Goal: Task Accomplishment & Management: Manage account settings

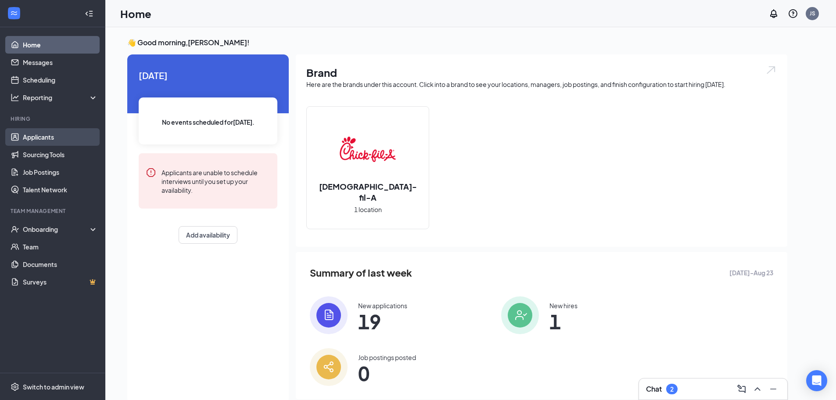
click at [60, 142] on link "Applicants" at bounding box center [60, 137] width 75 height 18
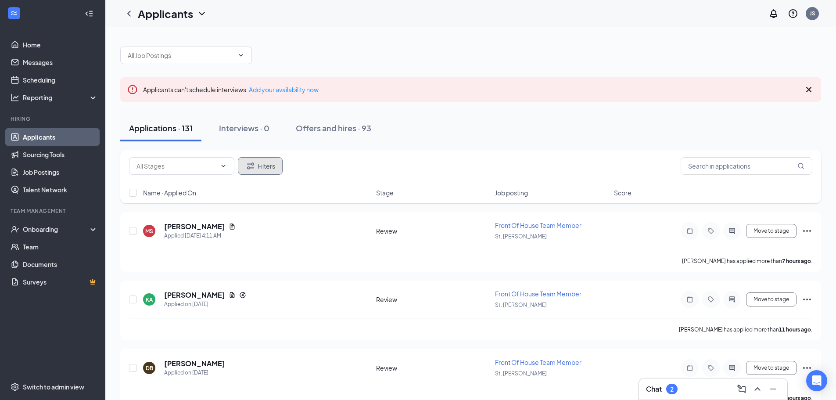
click at [261, 163] on button "Filters" at bounding box center [260, 166] width 45 height 18
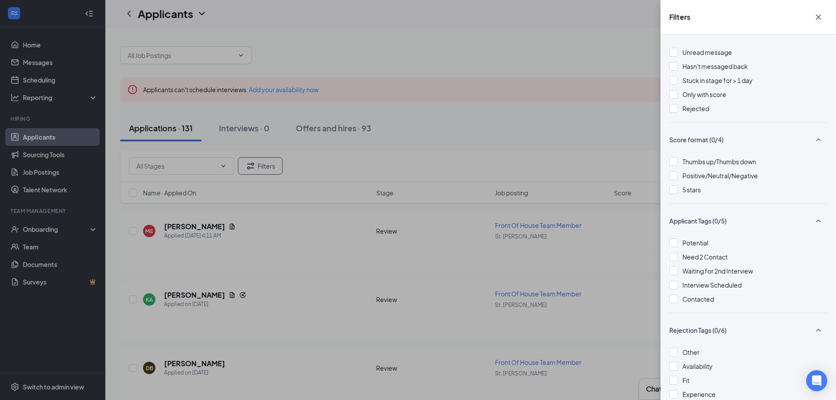
scroll to position [6, 0]
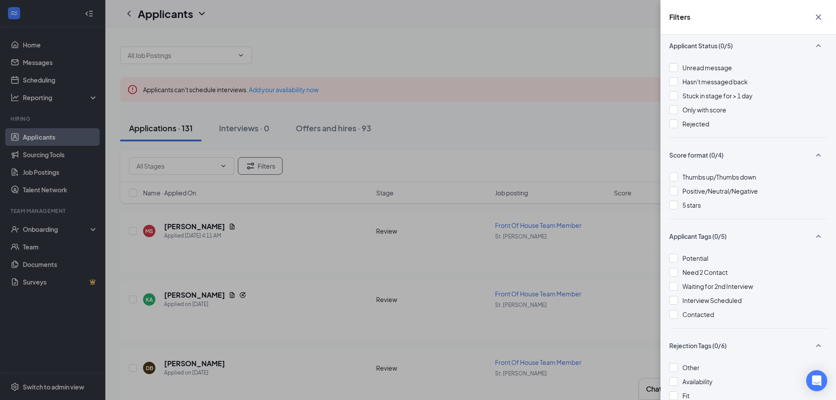
click at [539, 85] on div "Filters Applicant Status (0/5) Unread message Hasn't messaged back Stuck in sta…" at bounding box center [418, 200] width 836 height 400
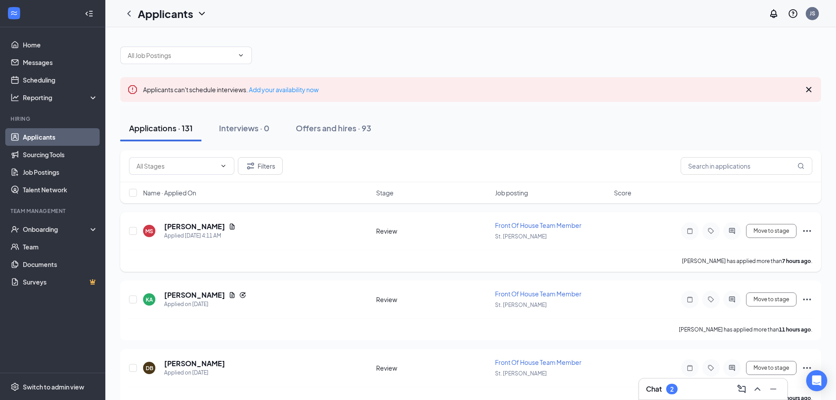
click at [545, 224] on span "Front Of House Team Member" at bounding box center [538, 225] width 86 height 8
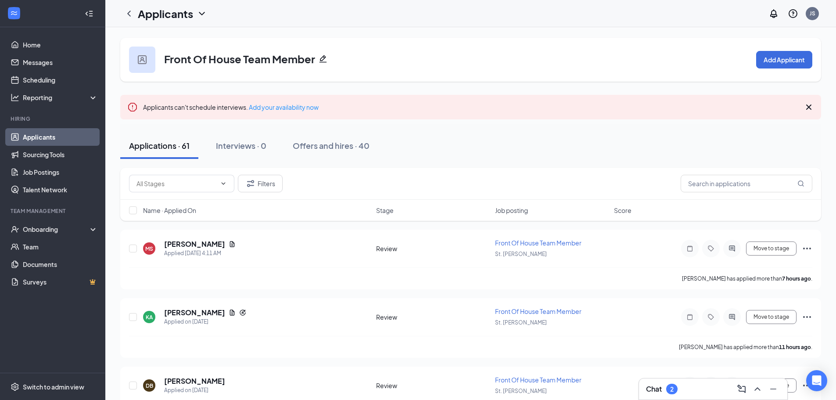
click at [689, 380] on div "Chat 2" at bounding box center [713, 388] width 148 height 21
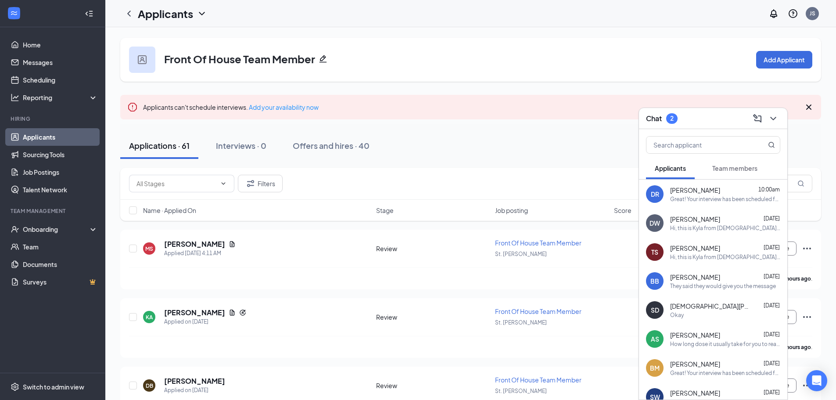
click at [710, 174] on button "Team members" at bounding box center [734, 168] width 63 height 22
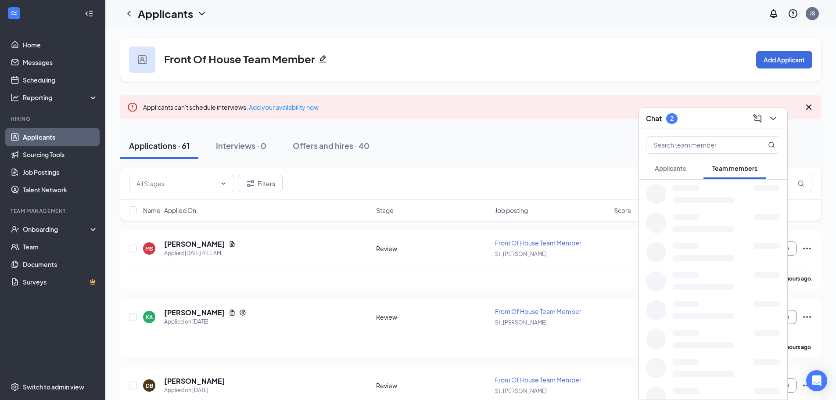
click at [689, 174] on button "Applicants" at bounding box center [670, 168] width 49 height 22
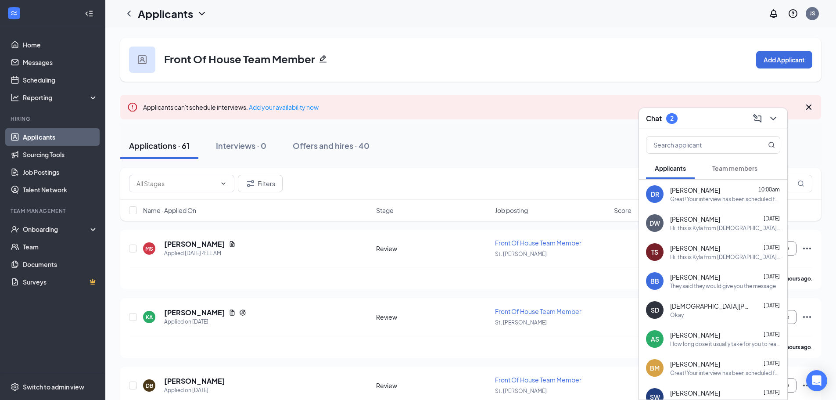
click at [723, 172] on button "Team members" at bounding box center [734, 168] width 63 height 22
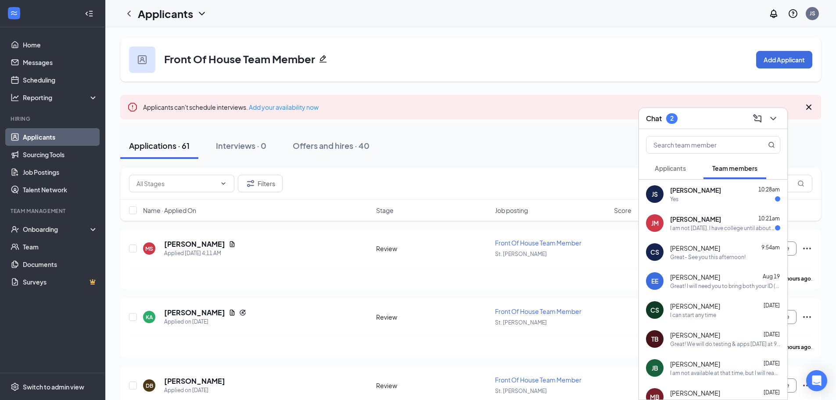
click at [660, 163] on button "Applicants" at bounding box center [670, 168] width 49 height 22
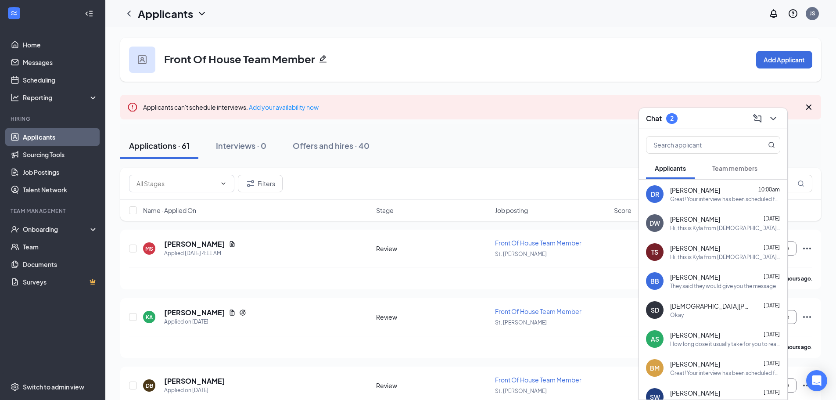
click at [718, 163] on button "Team members" at bounding box center [734, 168] width 63 height 22
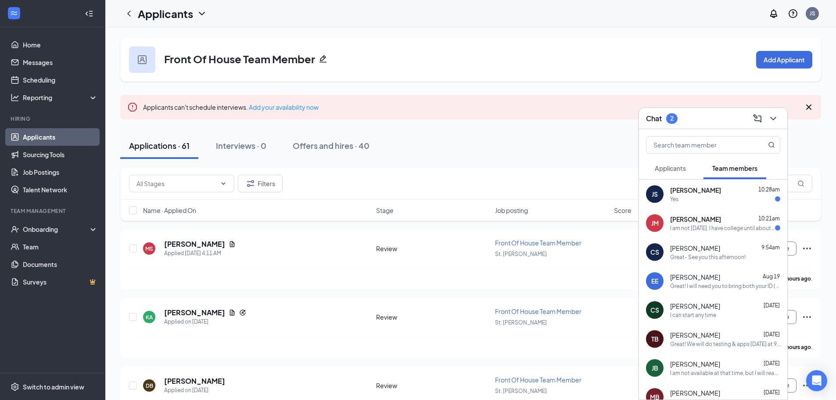
click at [689, 220] on span "[PERSON_NAME]" at bounding box center [695, 219] width 51 height 9
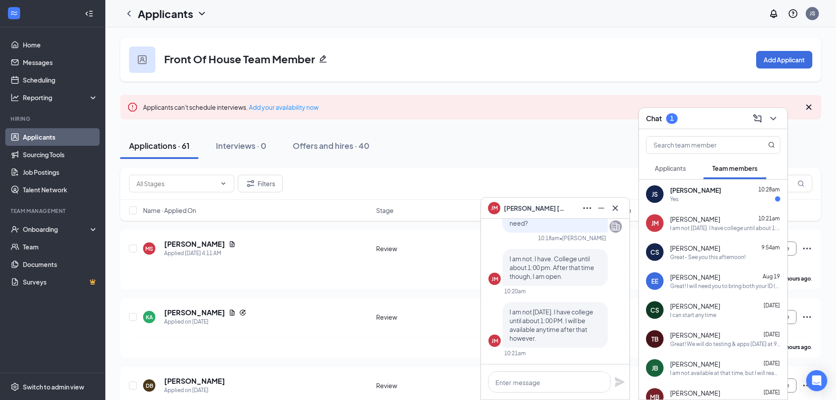
drag, startPoint x: 551, startPoint y: 339, endPoint x: 590, endPoint y: 318, distance: 44.6
click at [590, 318] on p "I am not [DATE]. I have college until about 1:00 PM. I will be available anytim…" at bounding box center [554, 324] width 91 height 35
click at [572, 388] on textarea at bounding box center [549, 381] width 123 height 21
click at [591, 391] on textarea at bounding box center [549, 381] width 123 height 21
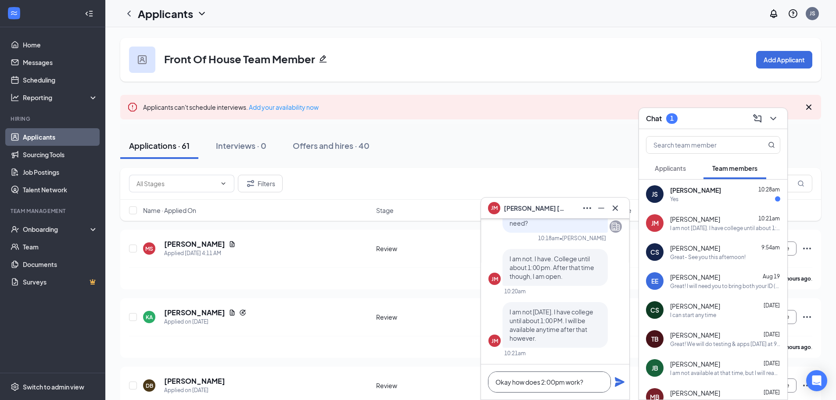
type textarea "Okay how does 2:00pm work?"
click at [620, 374] on div "Okay how does 2:00pm work?" at bounding box center [555, 381] width 148 height 35
click at [620, 384] on icon "Plane" at bounding box center [620, 382] width 10 height 10
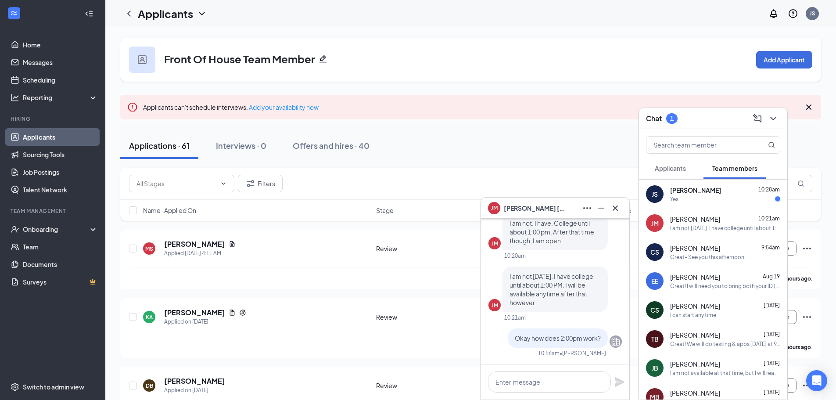
click at [696, 165] on div "Applicants Team members" at bounding box center [713, 168] width 134 height 22
click at [689, 169] on button "Applicants" at bounding box center [670, 168] width 49 height 22
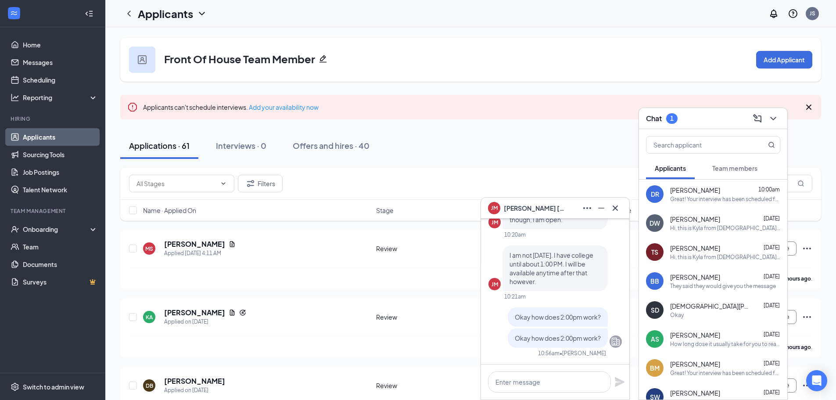
click at [622, 210] on button at bounding box center [615, 208] width 14 height 14
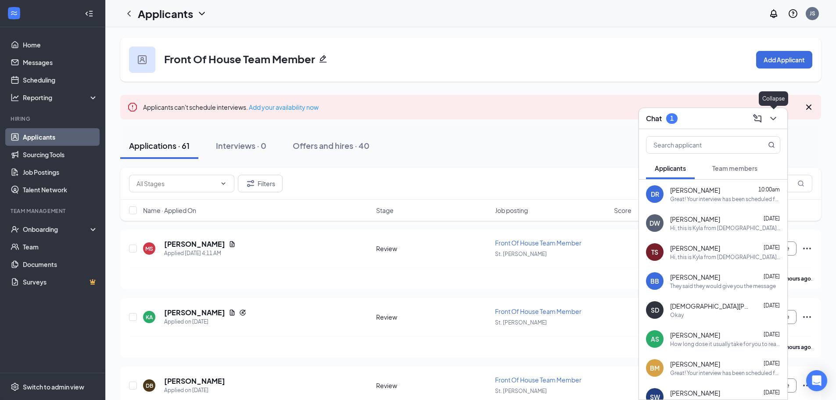
click at [779, 119] on button at bounding box center [773, 118] width 14 height 14
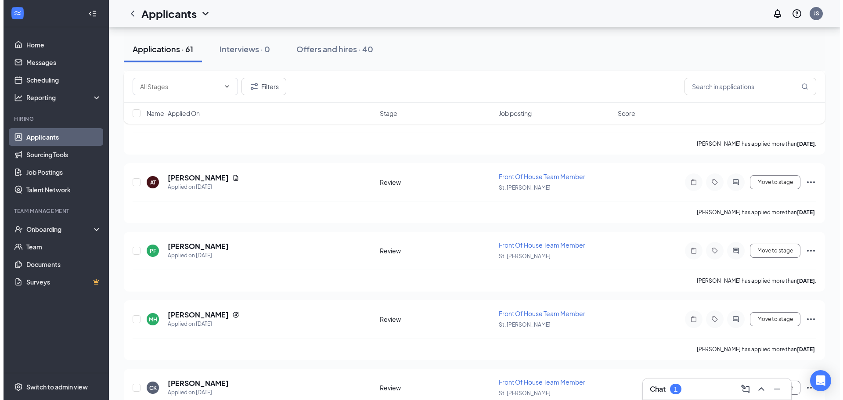
scroll to position [516, 0]
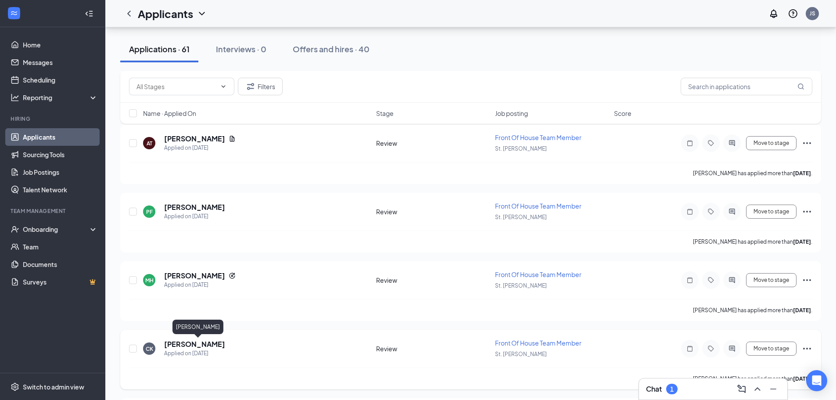
click at [225, 341] on h5 "[PERSON_NAME]" at bounding box center [194, 344] width 61 height 10
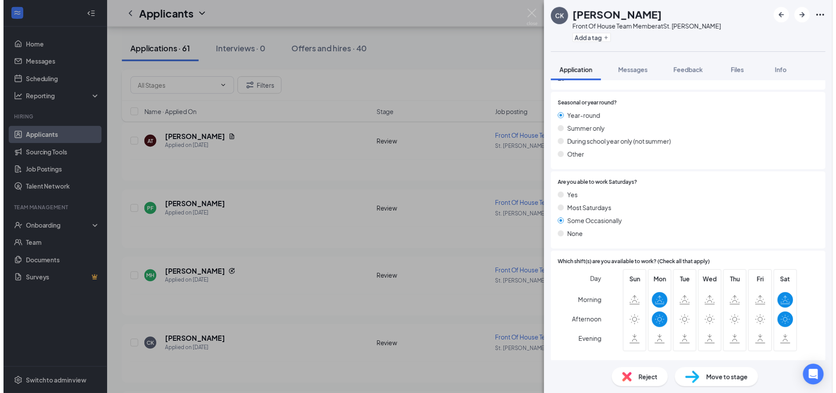
scroll to position [439, 0]
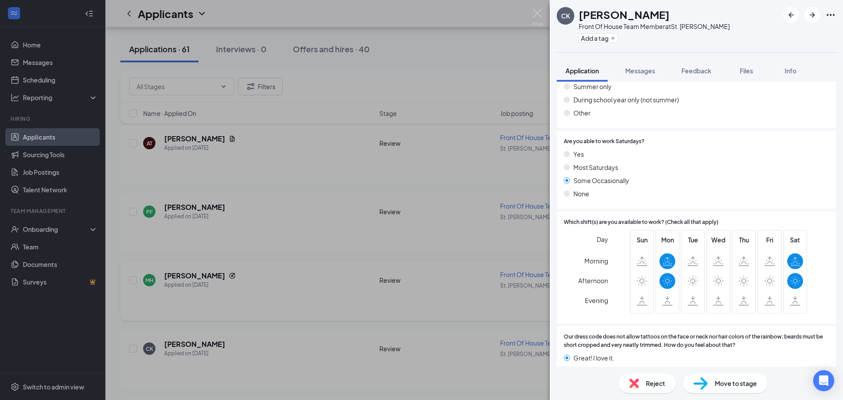
drag, startPoint x: 162, startPoint y: 332, endPoint x: 751, endPoint y: 265, distance: 592.3
click at [163, 329] on div "CK Coraline [PERSON_NAME] Front Of House Team Member at [GEOGRAPHIC_DATA][PERSO…" at bounding box center [421, 200] width 843 height 400
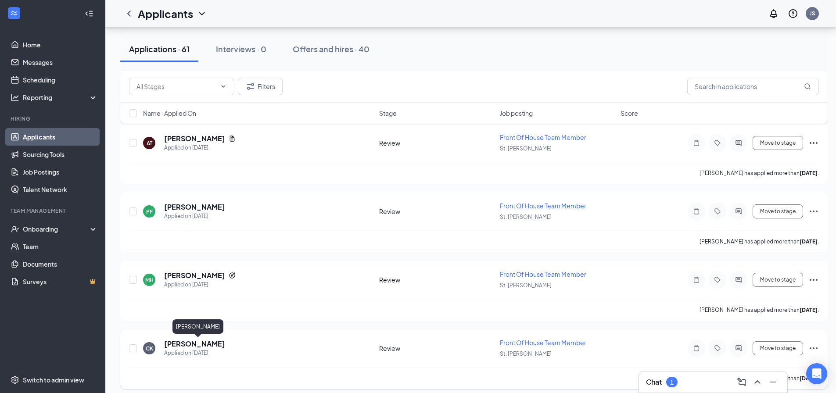
click at [225, 344] on h5 "[PERSON_NAME]" at bounding box center [194, 344] width 61 height 10
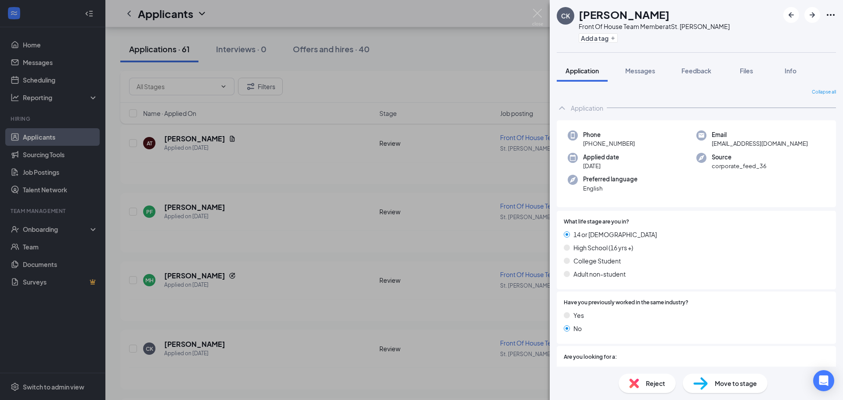
click at [647, 376] on div "Reject" at bounding box center [646, 382] width 57 height 19
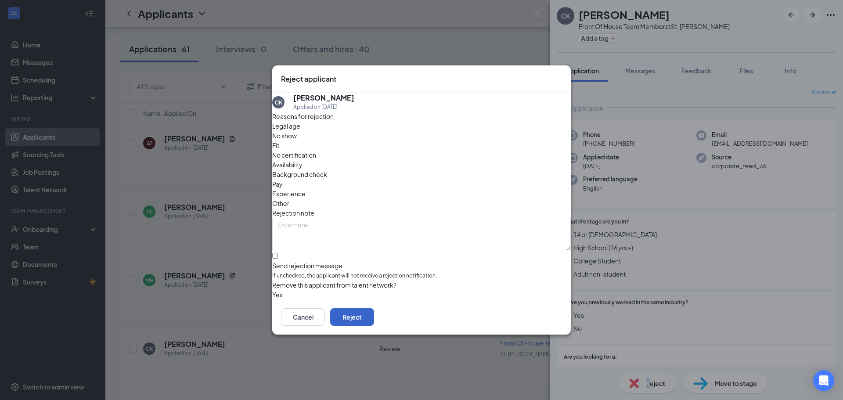
click at [374, 319] on button "Reject" at bounding box center [352, 317] width 44 height 18
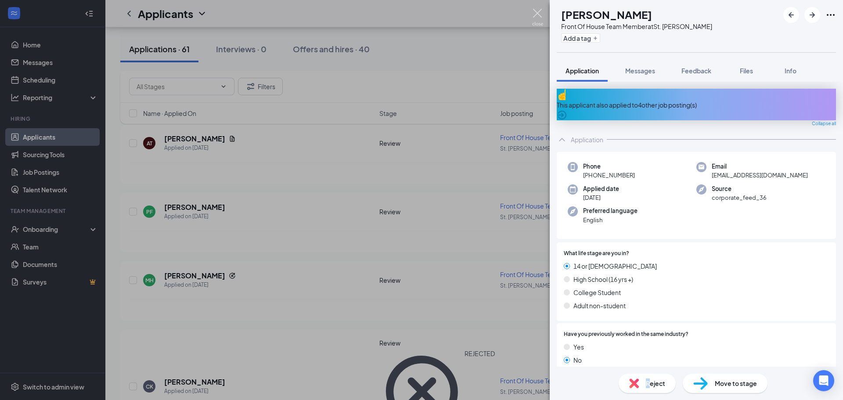
click at [537, 11] on img at bounding box center [537, 17] width 11 height 17
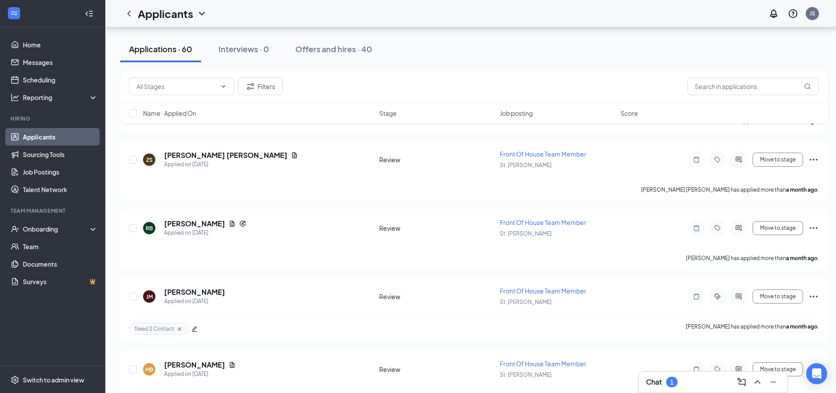
scroll to position [3954, 0]
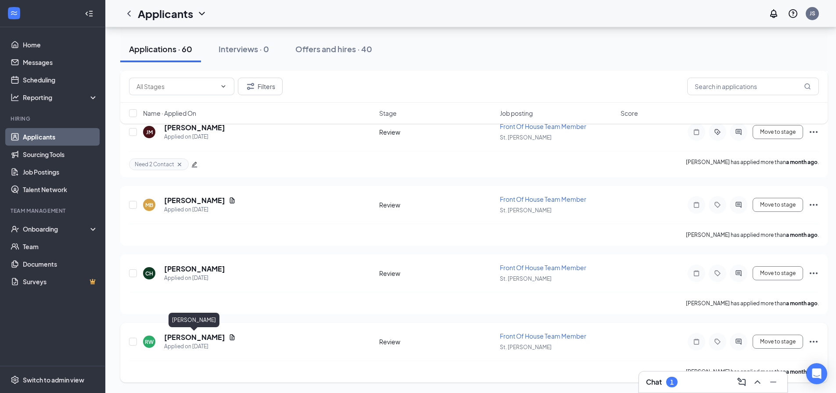
click at [199, 334] on h5 "[PERSON_NAME]" at bounding box center [194, 338] width 61 height 10
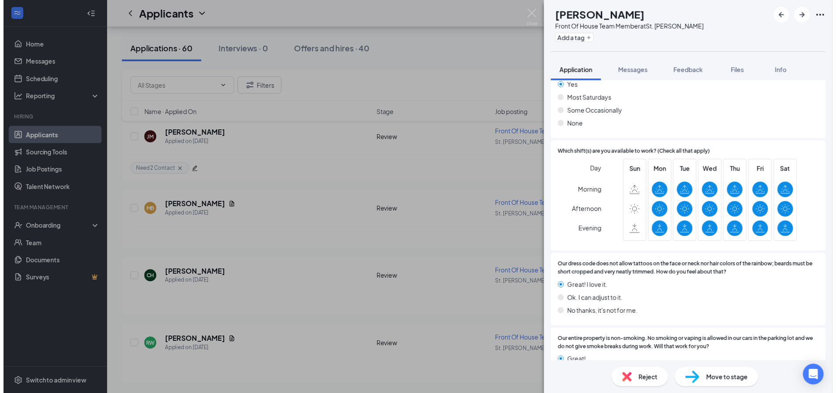
scroll to position [527, 0]
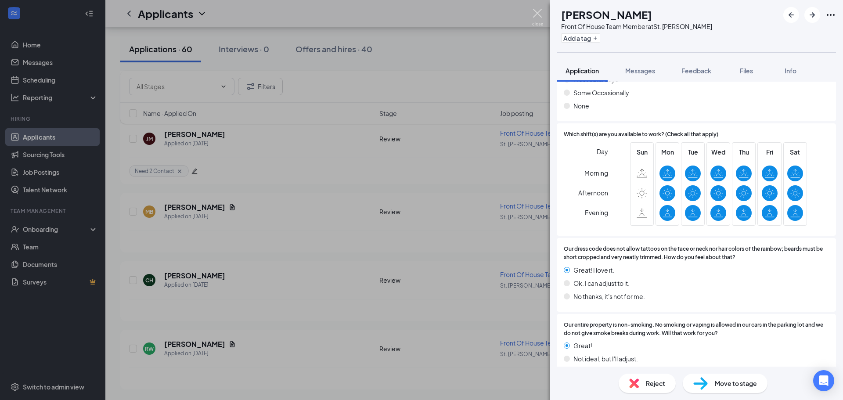
click at [542, 9] on img at bounding box center [537, 17] width 11 height 17
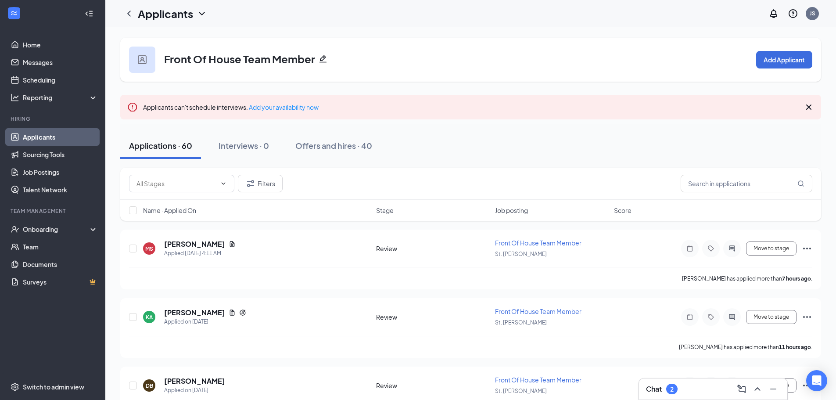
click at [805, 110] on icon "Cross" at bounding box center [809, 107] width 11 height 11
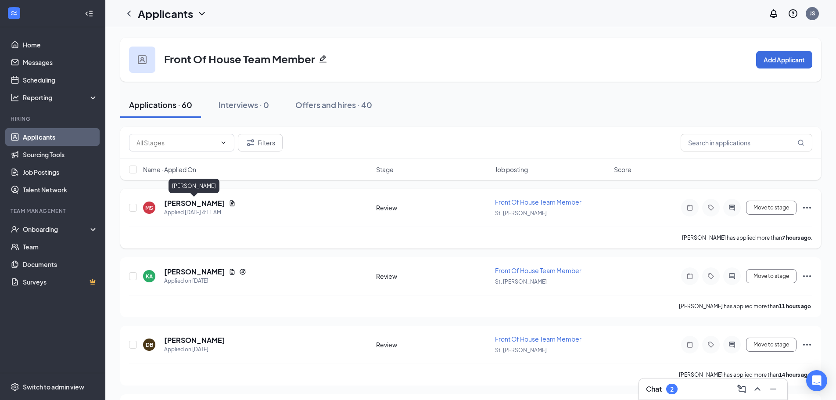
click at [209, 202] on h5 "[PERSON_NAME]" at bounding box center [194, 203] width 61 height 10
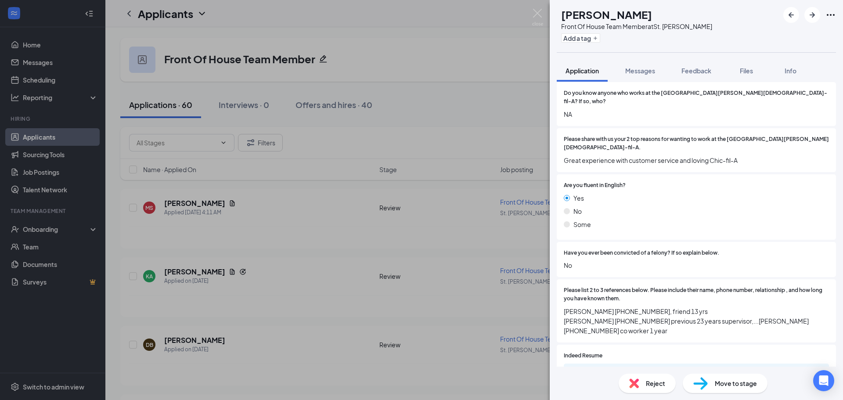
scroll to position [878, 0]
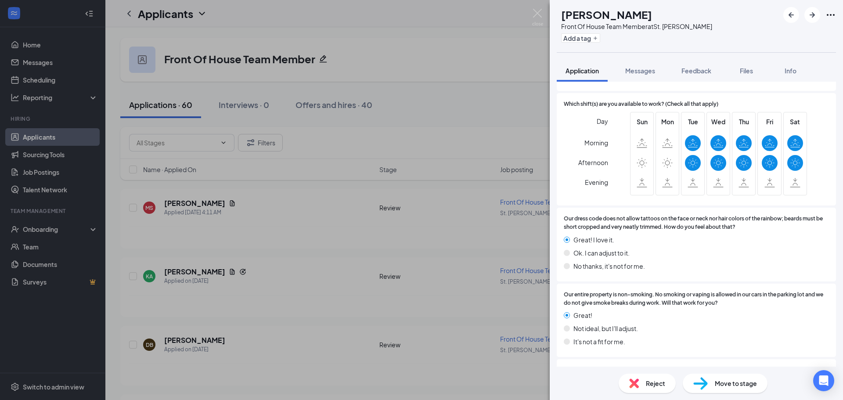
scroll to position [550, 0]
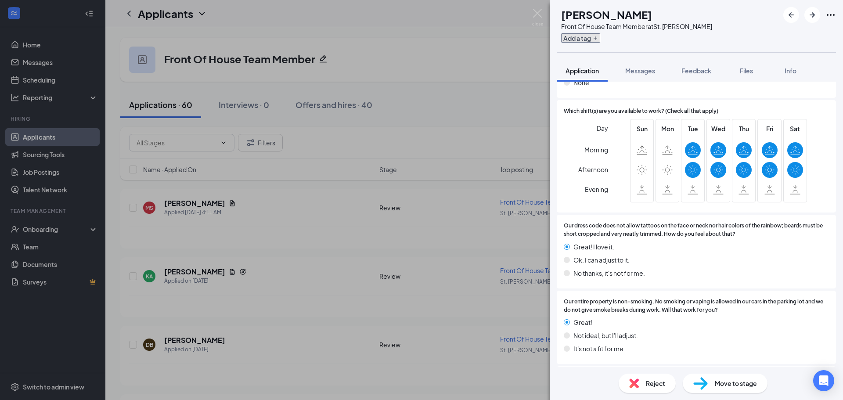
click at [588, 41] on button "Add a tag" at bounding box center [580, 37] width 39 height 9
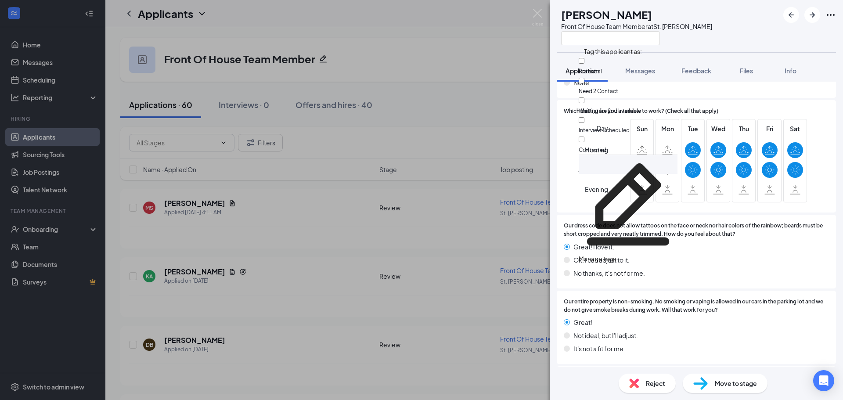
click at [642, 65] on div "Potential" at bounding box center [627, 66] width 99 height 20
checkbox input "true"
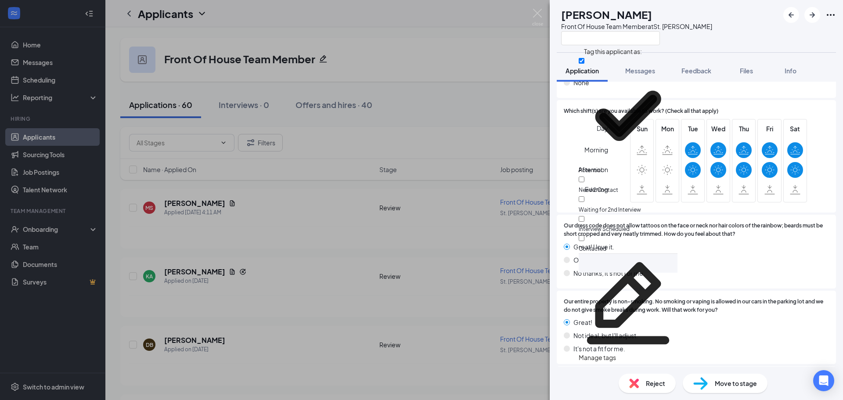
click at [440, 147] on div "MS [PERSON_NAME] Front Of House Team Member at [GEOGRAPHIC_DATA][PERSON_NAME] A…" at bounding box center [421, 200] width 843 height 400
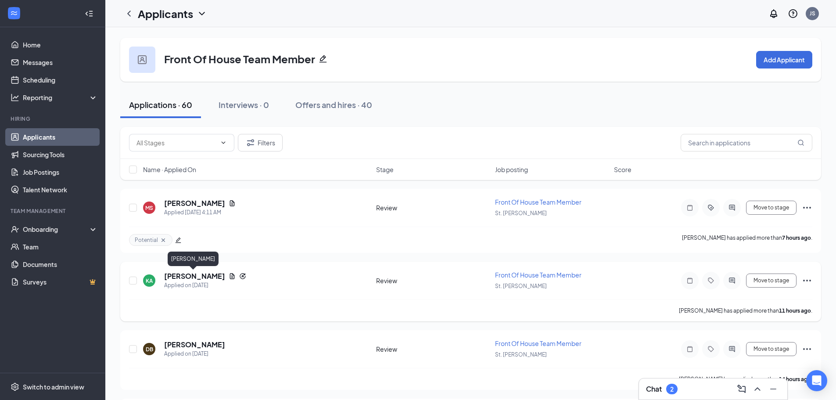
click at [183, 275] on h5 "[PERSON_NAME]" at bounding box center [194, 276] width 61 height 10
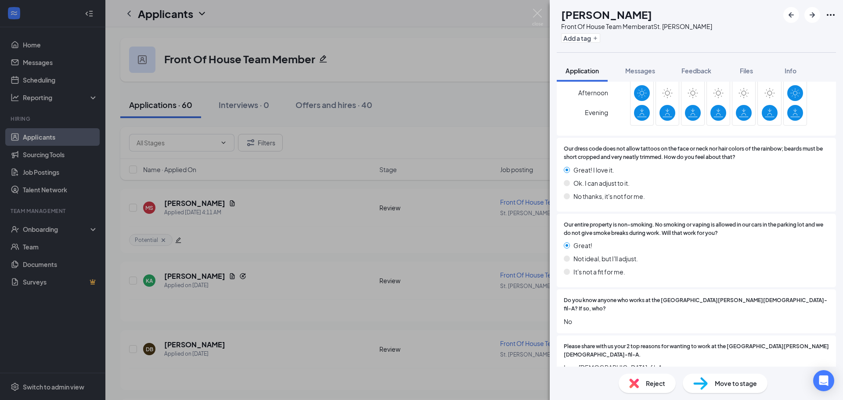
scroll to position [878, 0]
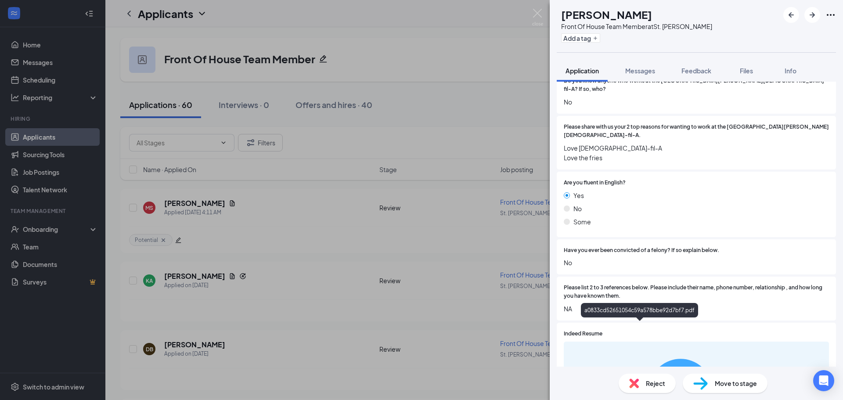
click at [597, 39] on button "Add a tag" at bounding box center [580, 37] width 39 height 9
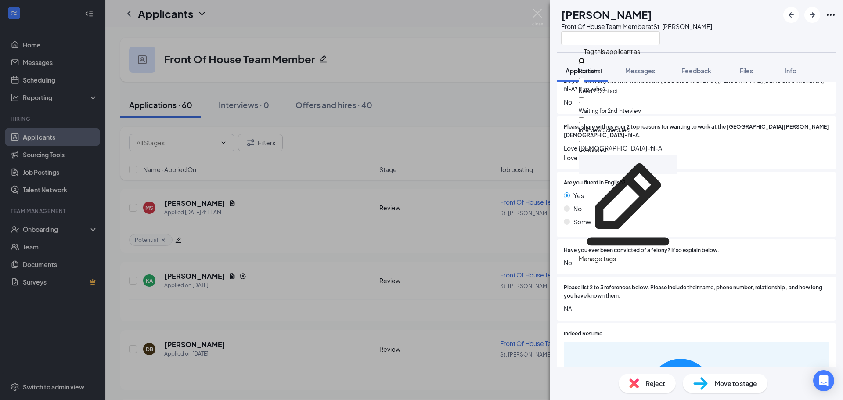
click at [584, 64] on input "Potential" at bounding box center [581, 61] width 6 height 6
checkbox input "true"
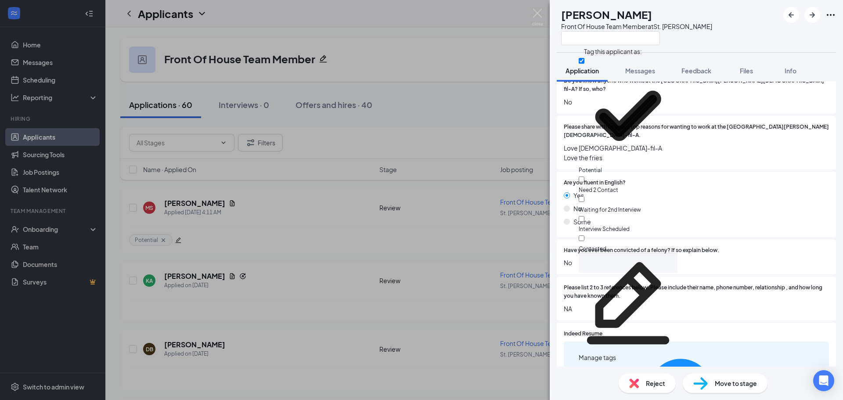
click at [503, 258] on div "KA [PERSON_NAME] Front Of House Team Member at St. [PERSON_NAME] Application Me…" at bounding box center [421, 200] width 843 height 400
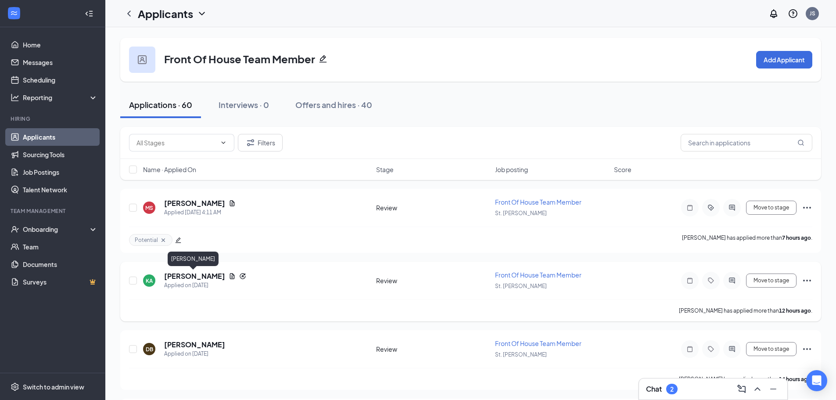
click at [206, 278] on h5 "[PERSON_NAME]" at bounding box center [194, 276] width 61 height 10
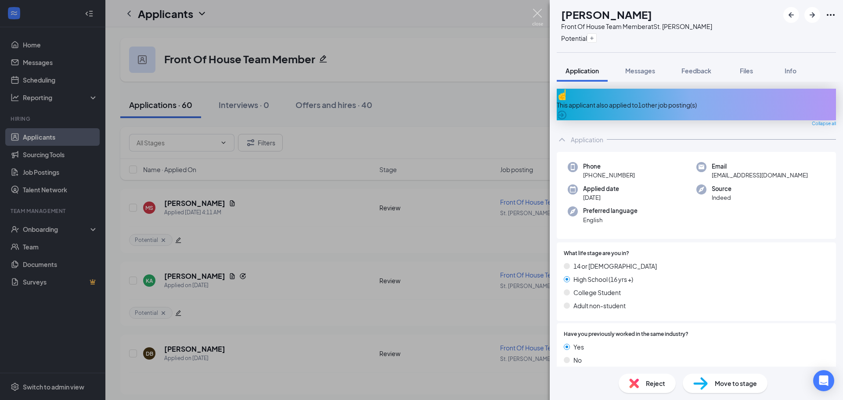
click at [535, 14] on img at bounding box center [537, 17] width 11 height 17
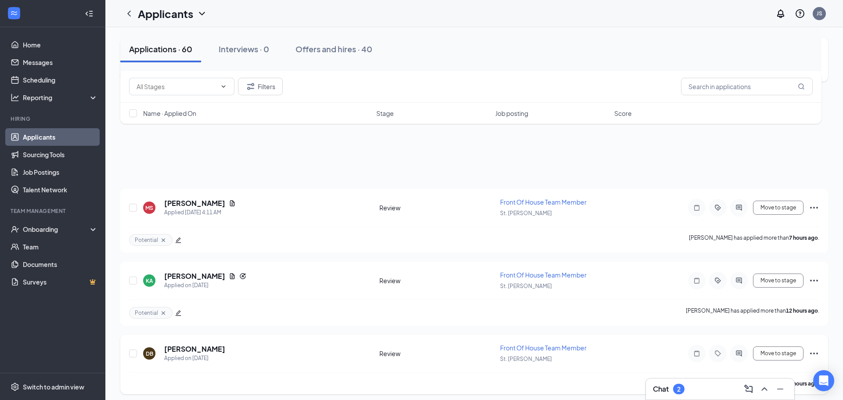
scroll to position [88, 0]
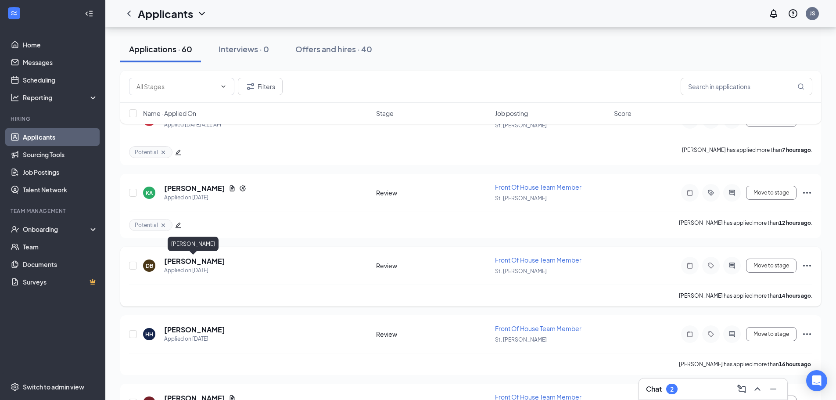
click at [197, 262] on h5 "[PERSON_NAME]" at bounding box center [194, 261] width 61 height 10
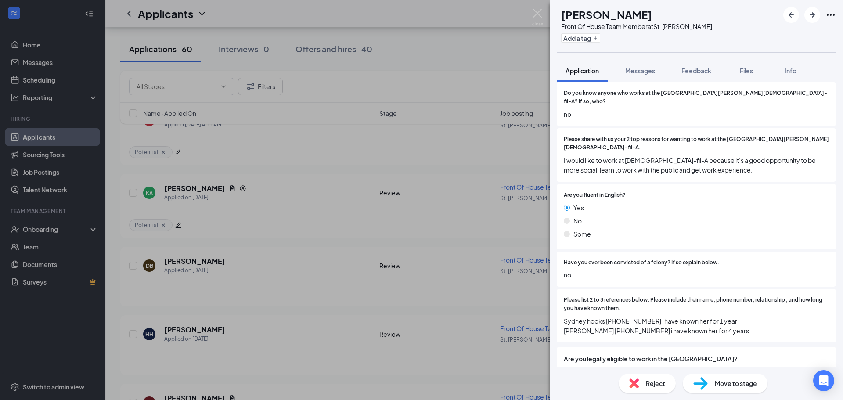
scroll to position [853, 0]
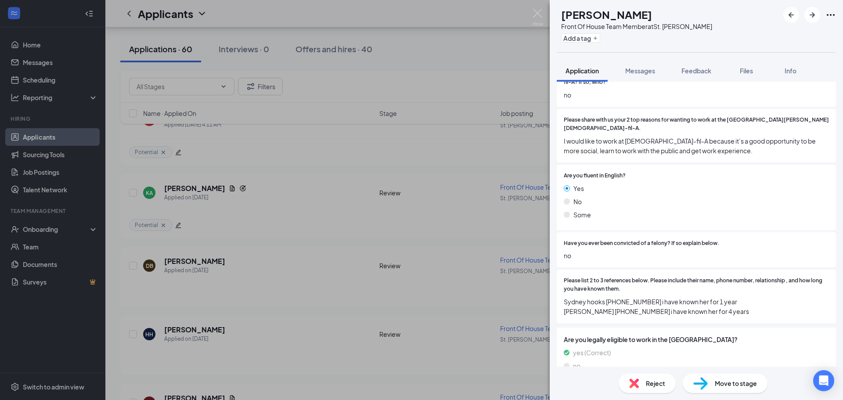
click at [439, 268] on div "[PERSON_NAME] Front Of House Team Member at St. [PERSON_NAME] Add a tag Applica…" at bounding box center [421, 200] width 843 height 400
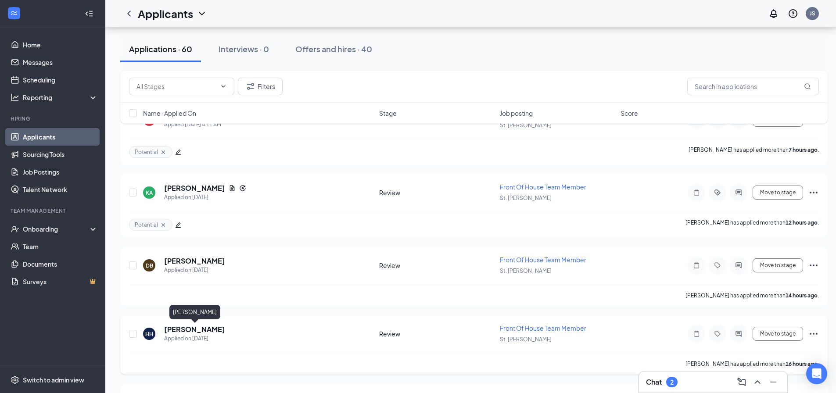
click at [212, 332] on h5 "[PERSON_NAME]" at bounding box center [194, 330] width 61 height 10
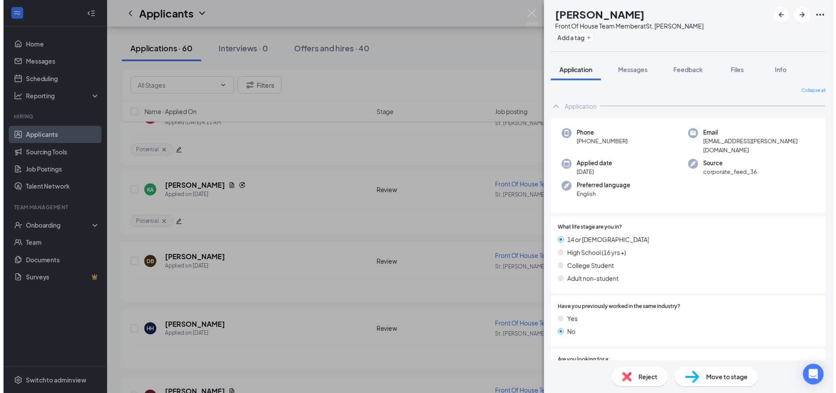
scroll to position [88, 0]
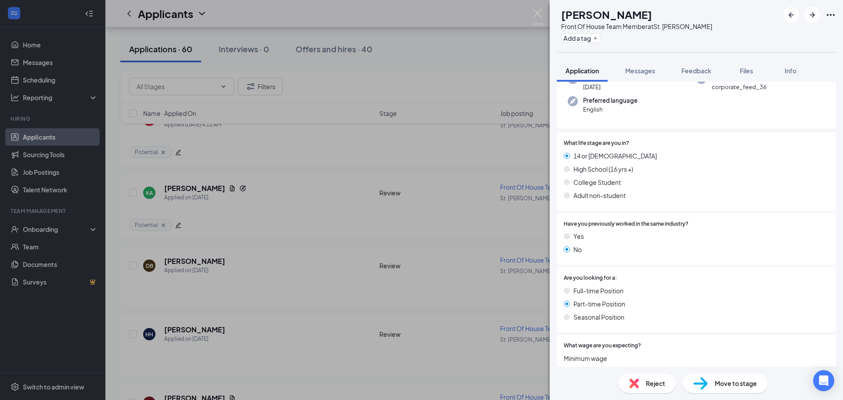
click at [302, 305] on div "[PERSON_NAME] Front Of House Team Member at St. [PERSON_NAME] Add a tag Applica…" at bounding box center [421, 200] width 843 height 400
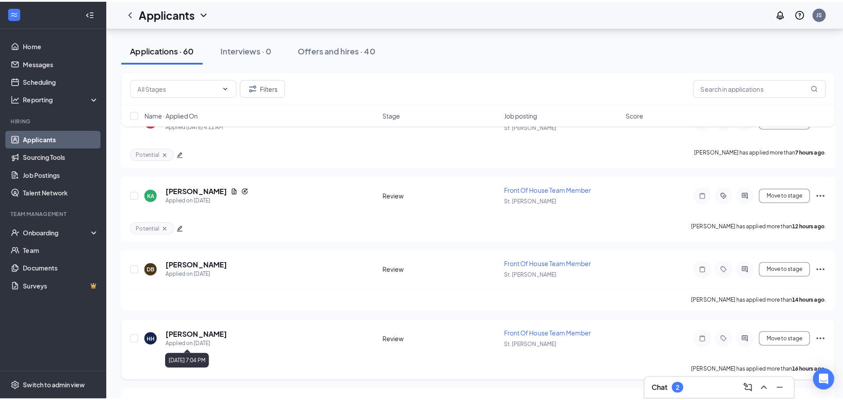
scroll to position [132, 0]
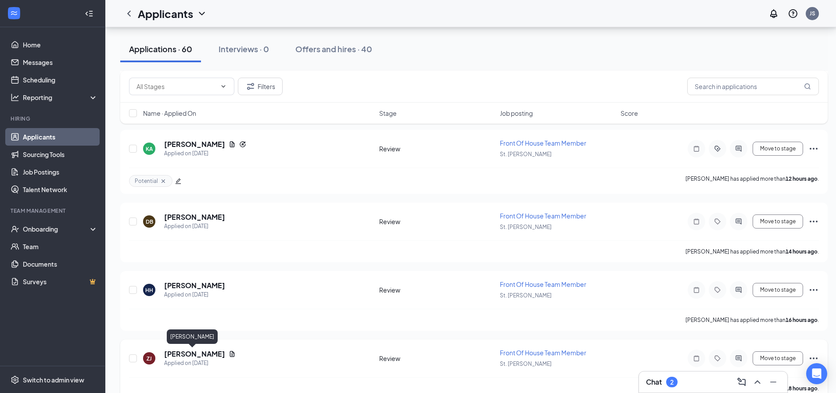
click at [183, 358] on h5 "[PERSON_NAME]" at bounding box center [194, 354] width 61 height 10
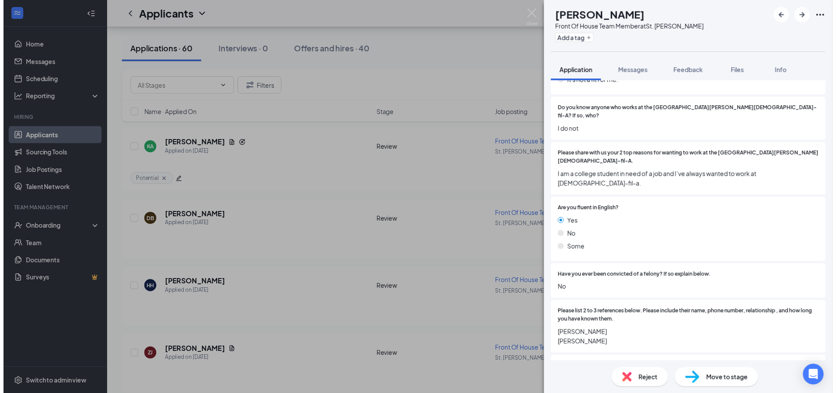
scroll to position [834, 0]
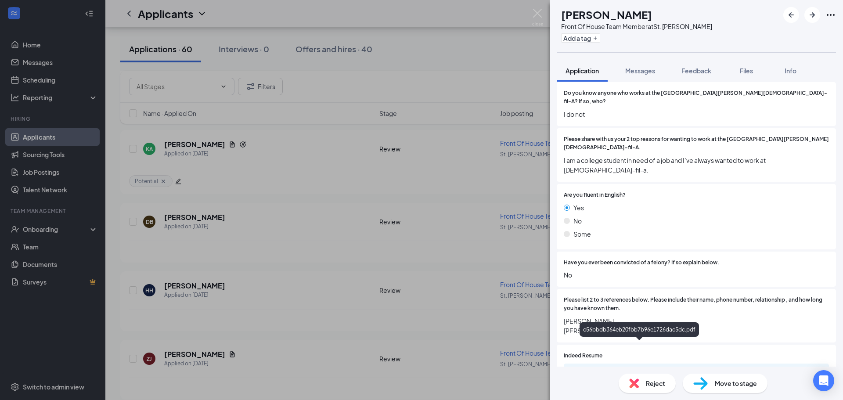
click at [600, 42] on button "Add a tag" at bounding box center [580, 37] width 39 height 9
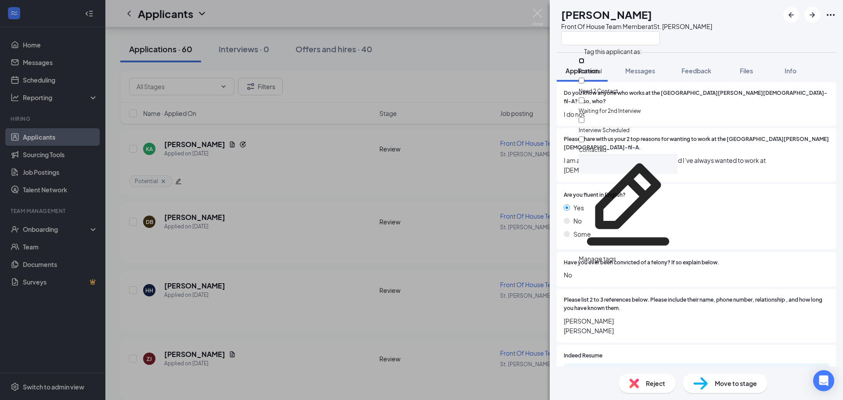
click at [584, 63] on input "Potential" at bounding box center [581, 61] width 6 height 6
checkbox input "true"
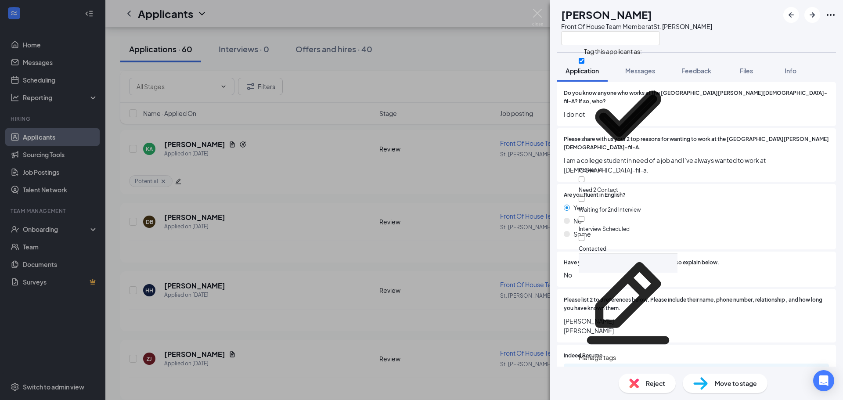
click at [562, 33] on div "ZJ [PERSON_NAME] Front Of House Team Member at [GEOGRAPHIC_DATA][PERSON_NAME]" at bounding box center [633, 26] width 155 height 38
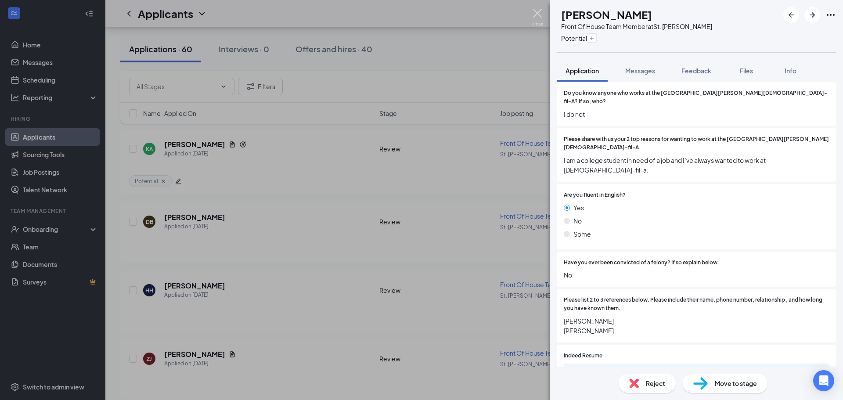
click at [539, 14] on img at bounding box center [537, 17] width 11 height 17
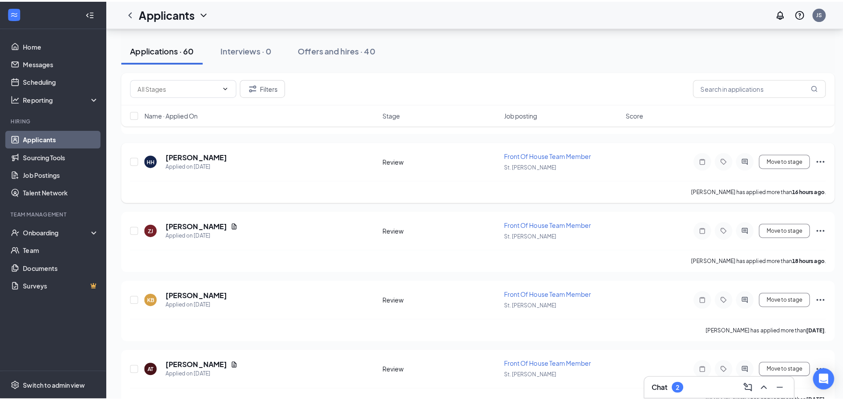
scroll to position [263, 0]
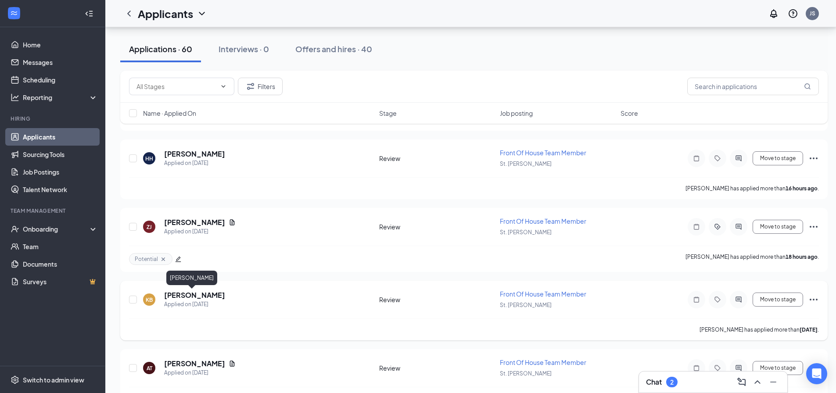
click at [184, 294] on h5 "[PERSON_NAME]" at bounding box center [194, 296] width 61 height 10
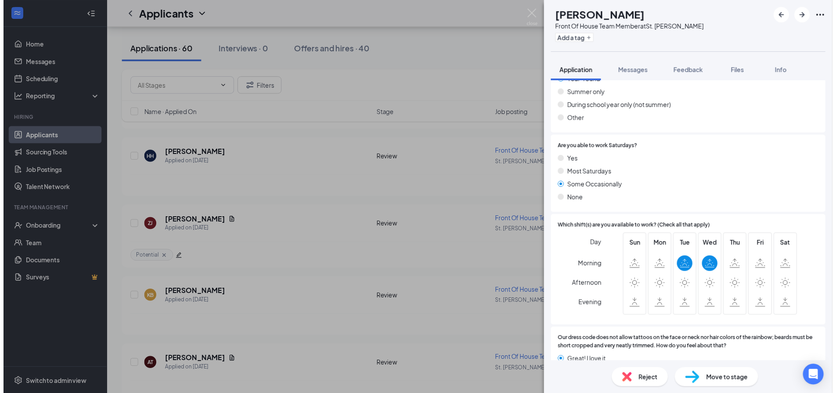
scroll to position [439, 0]
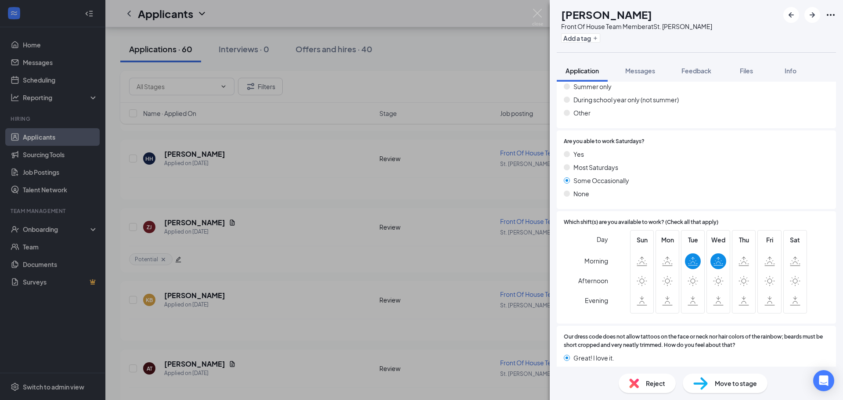
click at [433, 271] on div "KB [PERSON_NAME] Front Of House Team Member at [GEOGRAPHIC_DATA][PERSON_NAME] A…" at bounding box center [421, 200] width 843 height 400
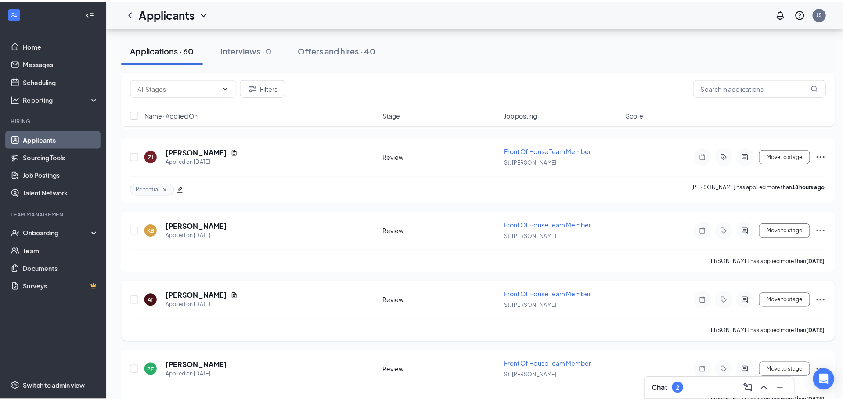
scroll to position [351, 0]
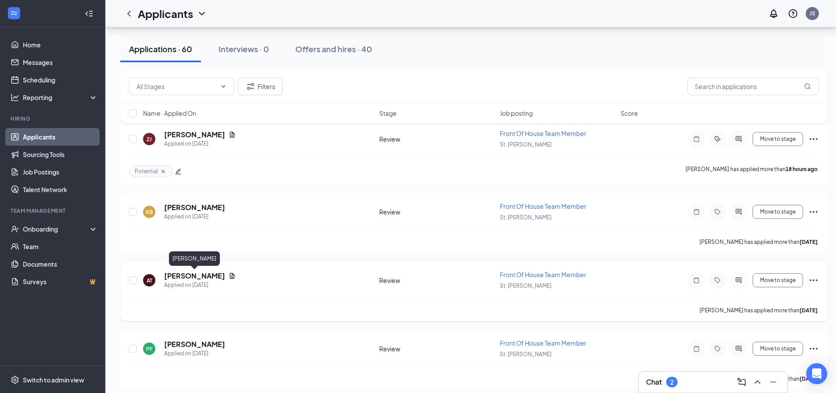
click at [217, 278] on h5 "[PERSON_NAME]" at bounding box center [194, 276] width 61 height 10
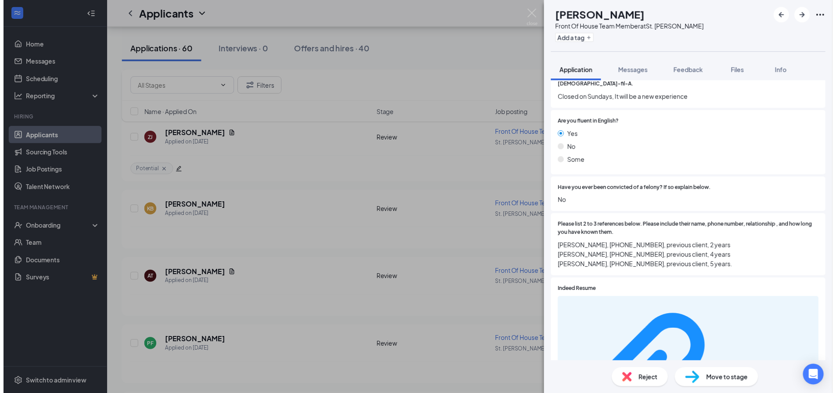
scroll to position [901, 0]
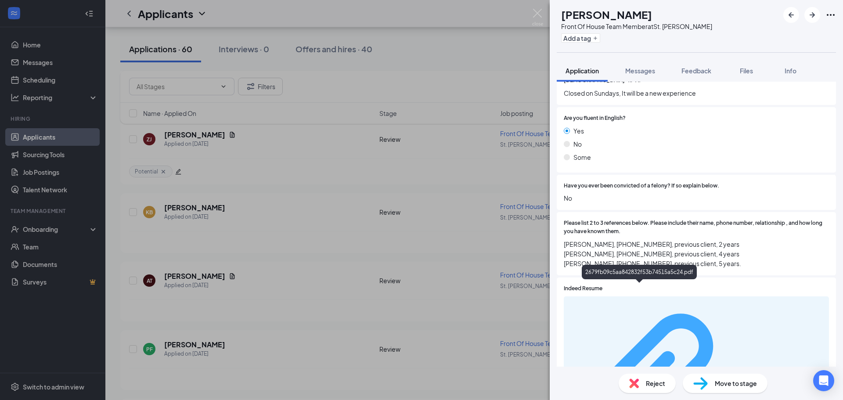
click at [616, 300] on div "2679fb09c5aa842832f53b74515a5c24.pdf" at bounding box center [696, 386] width 255 height 173
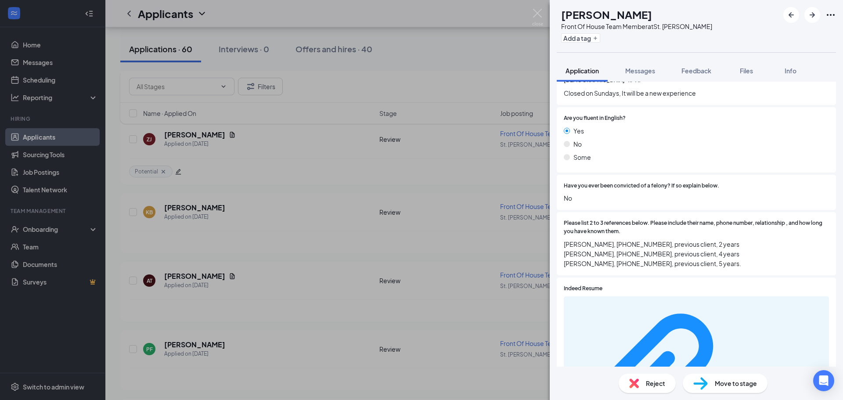
click at [227, 239] on div "AT [PERSON_NAME] Front Of House Team Member at [GEOGRAPHIC_DATA][PERSON_NAME] A…" at bounding box center [421, 200] width 843 height 400
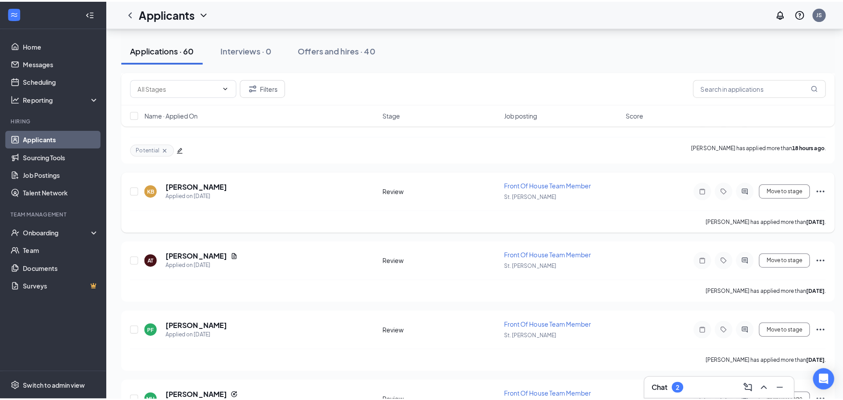
scroll to position [395, 0]
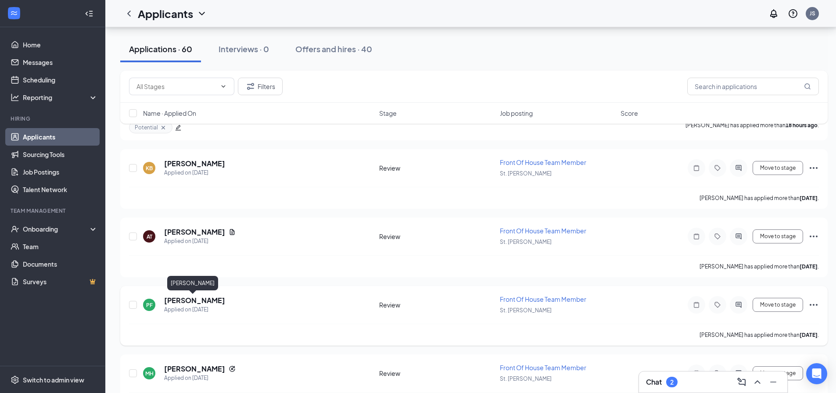
click at [204, 298] on h5 "[PERSON_NAME]" at bounding box center [194, 301] width 61 height 10
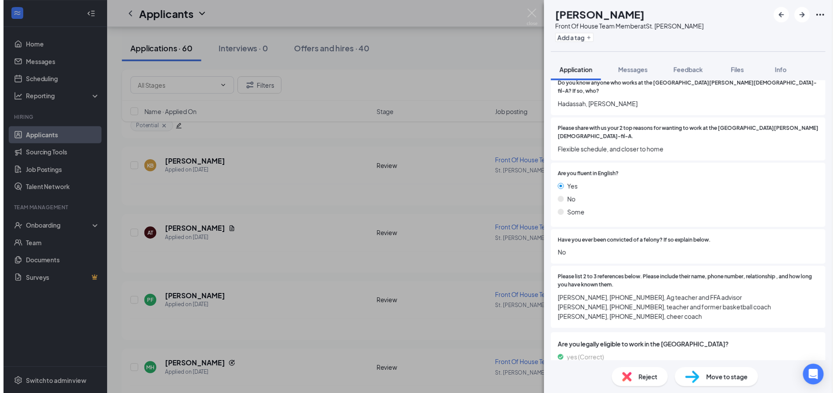
scroll to position [853, 0]
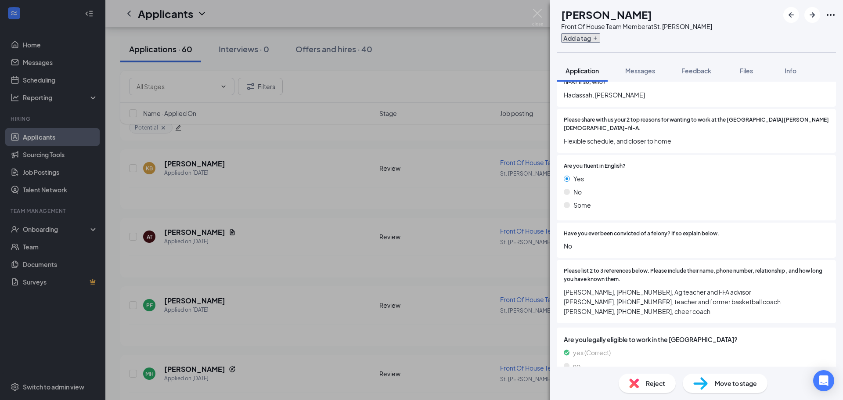
click at [600, 39] on button "Add a tag" at bounding box center [580, 37] width 39 height 9
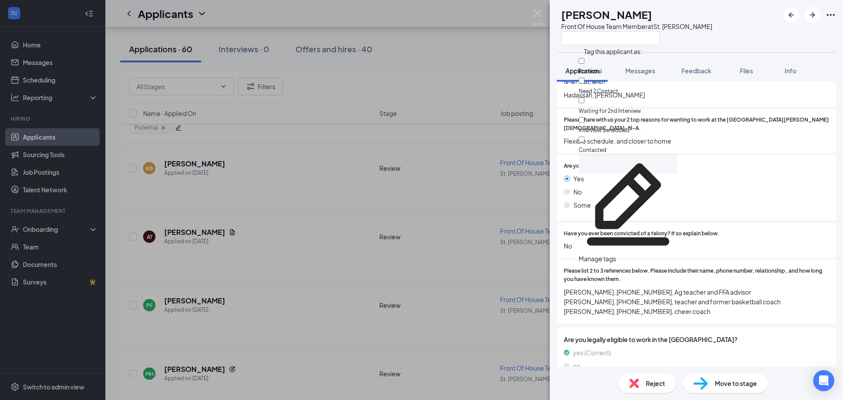
click at [642, 65] on div "Potential" at bounding box center [627, 66] width 99 height 20
checkbox input "true"
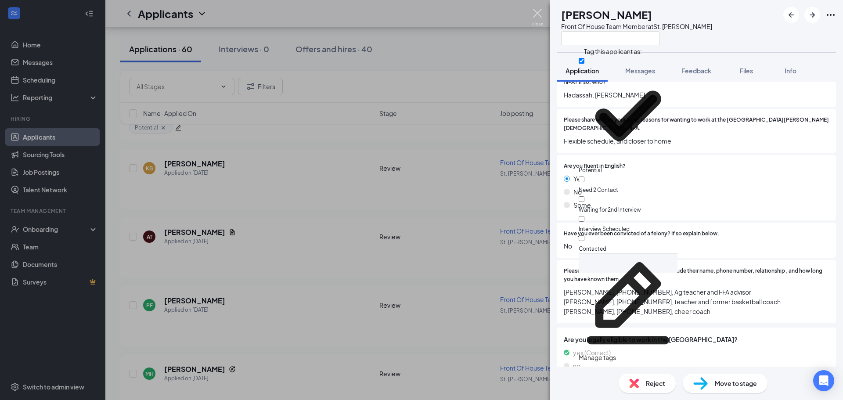
click at [533, 15] on img at bounding box center [537, 17] width 11 height 17
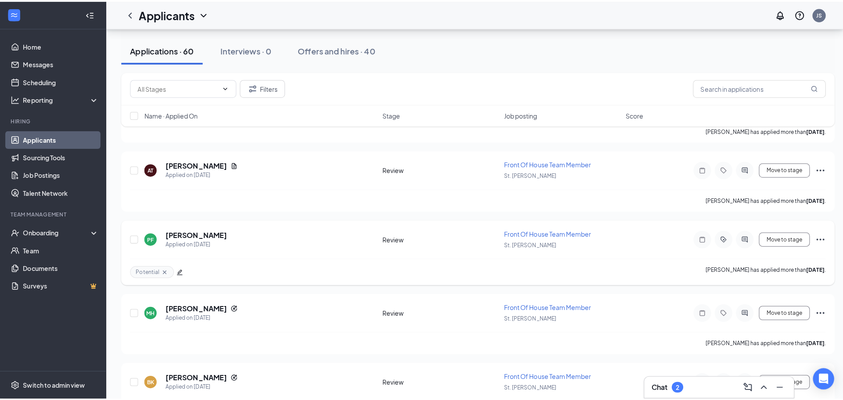
scroll to position [483, 0]
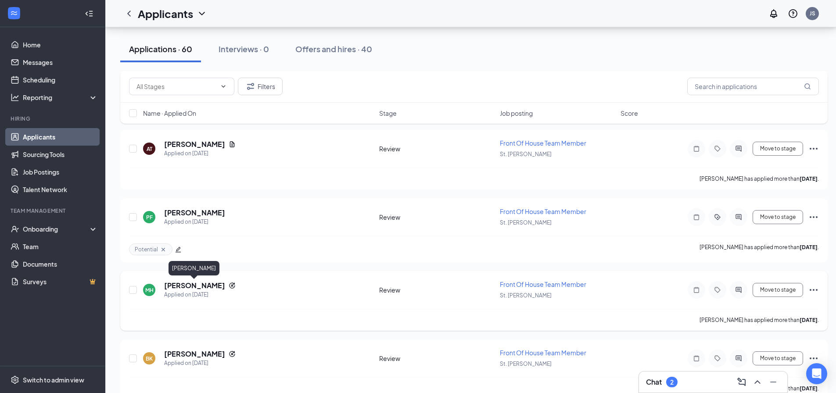
click at [213, 290] on h5 "[PERSON_NAME]" at bounding box center [194, 286] width 61 height 10
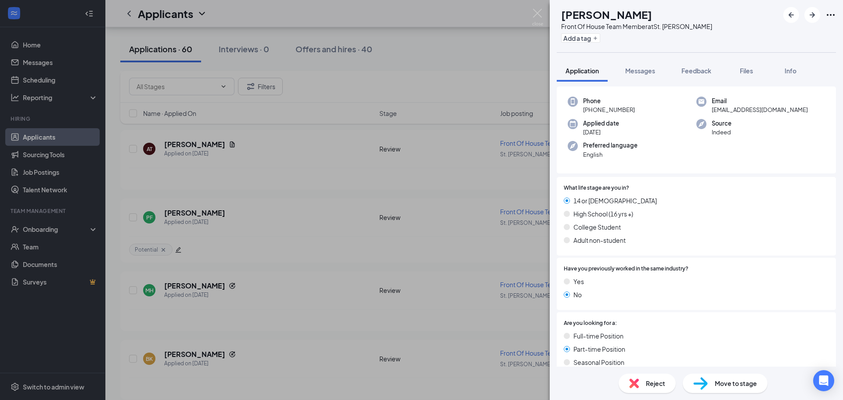
scroll to position [88, 0]
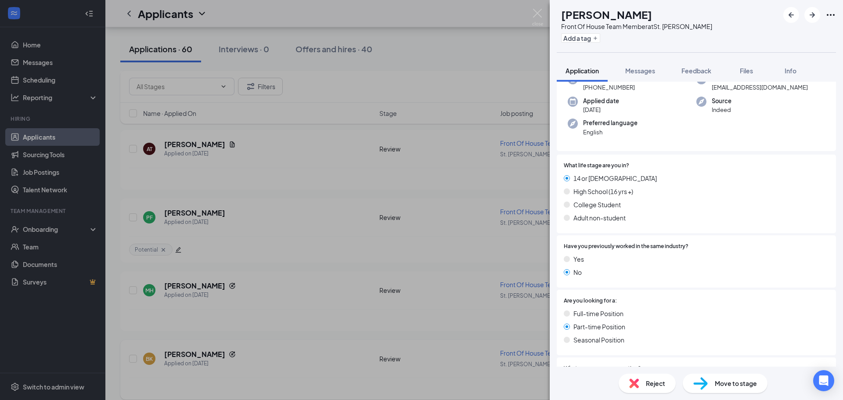
drag, startPoint x: 125, startPoint y: 323, endPoint x: 165, endPoint y: 345, distance: 45.8
click at [129, 325] on div "MH [PERSON_NAME] Front Of House Team Member at [GEOGRAPHIC_DATA][PERSON_NAME] A…" at bounding box center [421, 200] width 843 height 400
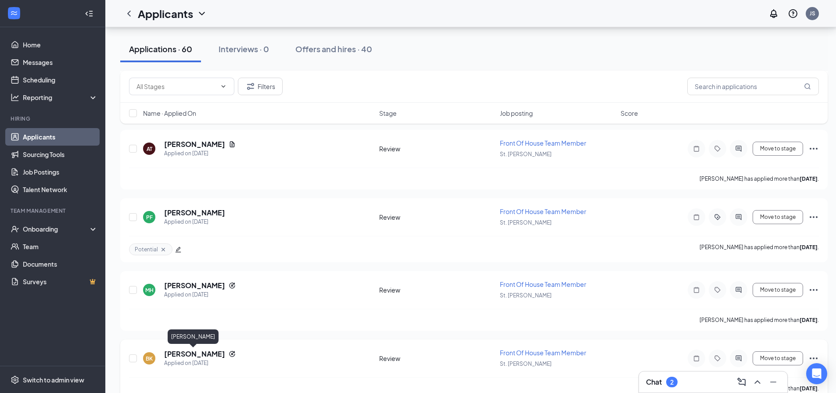
click at [196, 354] on h5 "[PERSON_NAME]" at bounding box center [194, 354] width 61 height 10
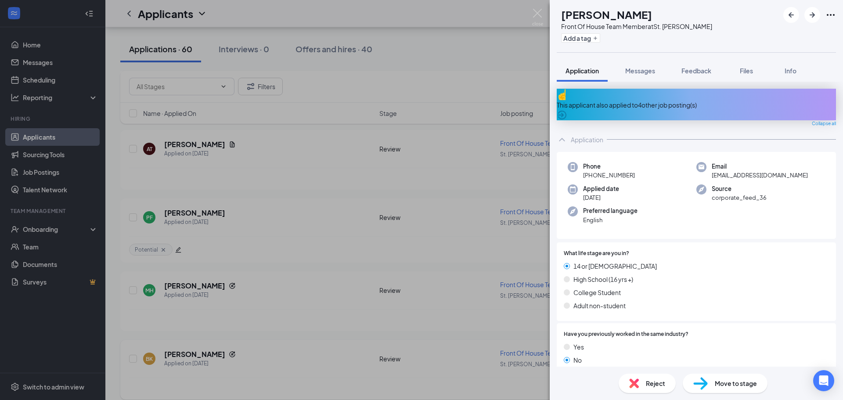
click at [411, 302] on div "BK [PERSON_NAME] Front Of House Team Member at St. [PERSON_NAME] Add a tag Appl…" at bounding box center [421, 200] width 843 height 400
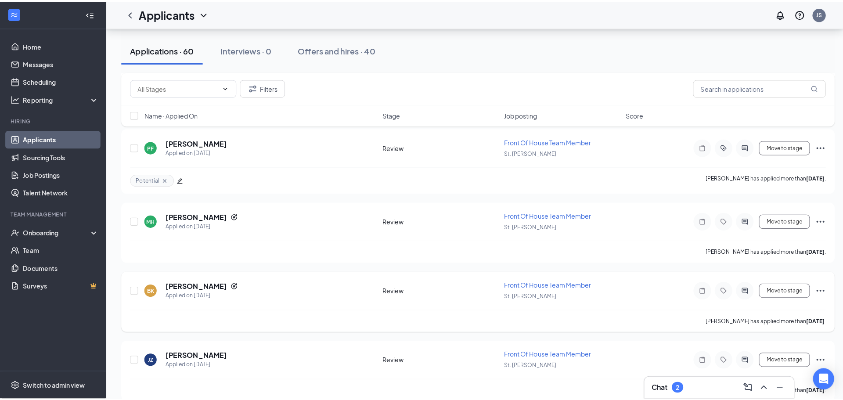
scroll to position [570, 0]
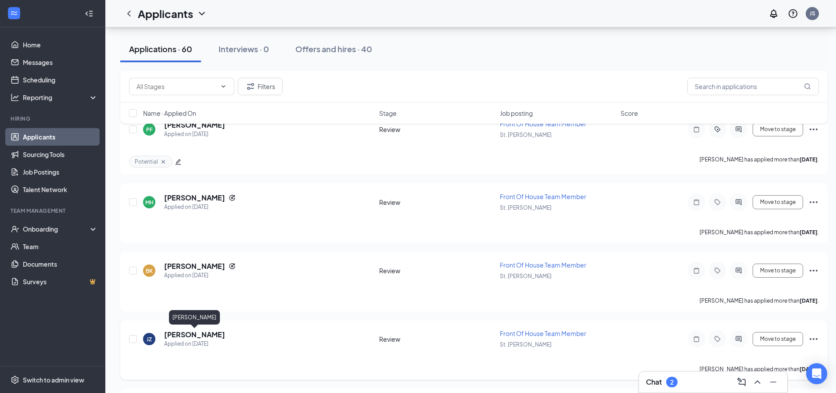
click at [201, 332] on h5 "[PERSON_NAME]" at bounding box center [194, 335] width 61 height 10
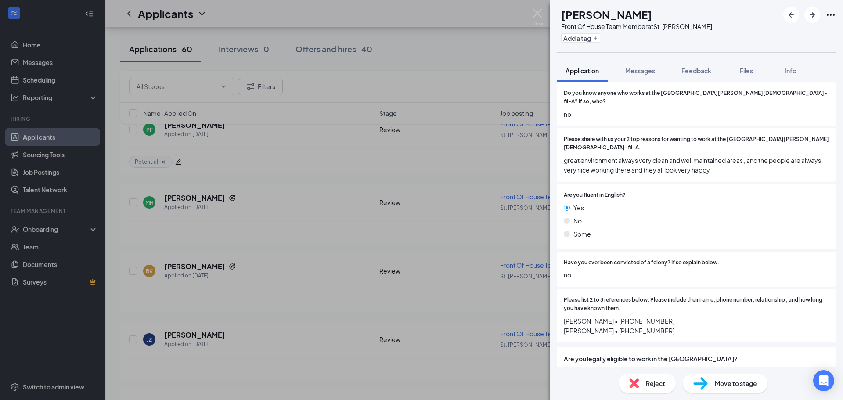
scroll to position [853, 0]
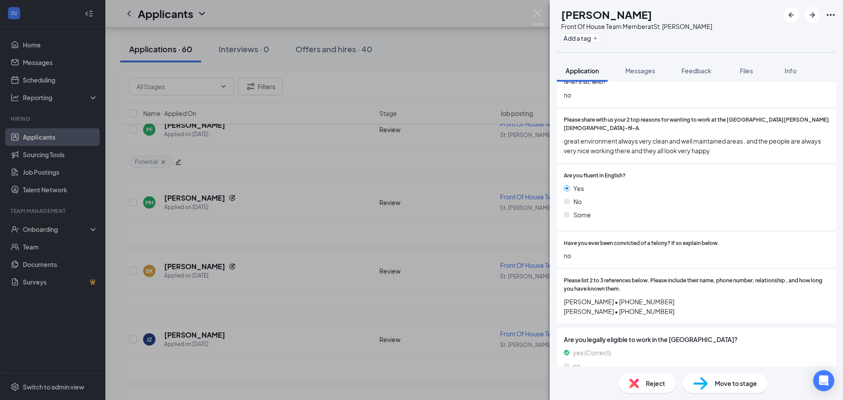
click at [387, 357] on div "JZ [PERSON_NAME] Front Of House Team Member at St. [PERSON_NAME] Add a tag Appl…" at bounding box center [421, 200] width 843 height 400
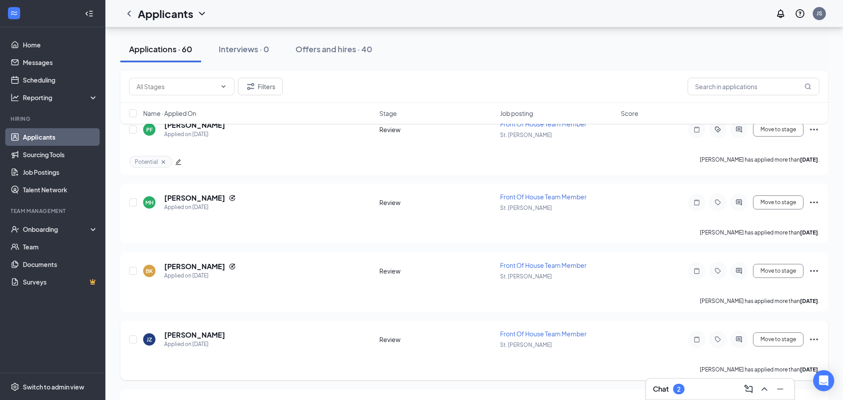
scroll to position [658, 0]
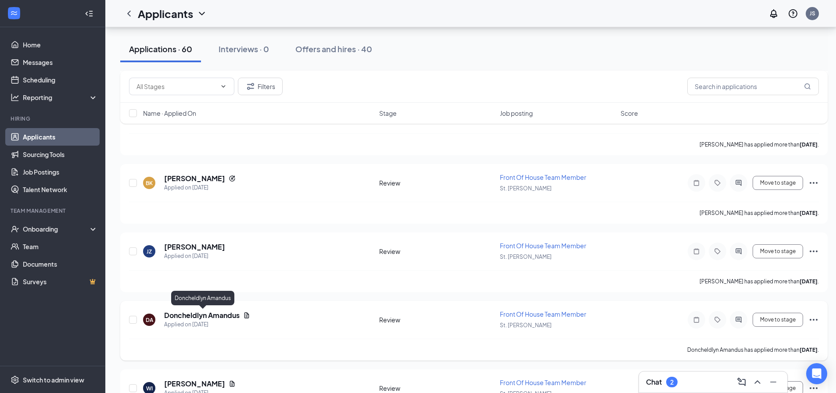
click at [219, 315] on h5 "Doncheldlyn Amandus" at bounding box center [201, 316] width 75 height 10
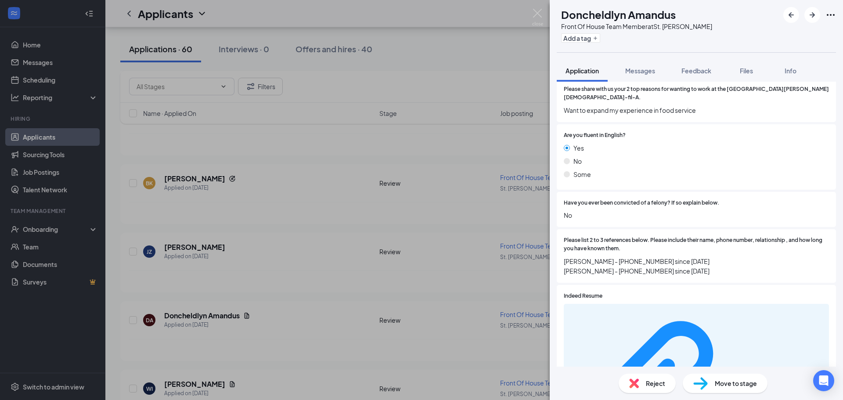
scroll to position [916, 0]
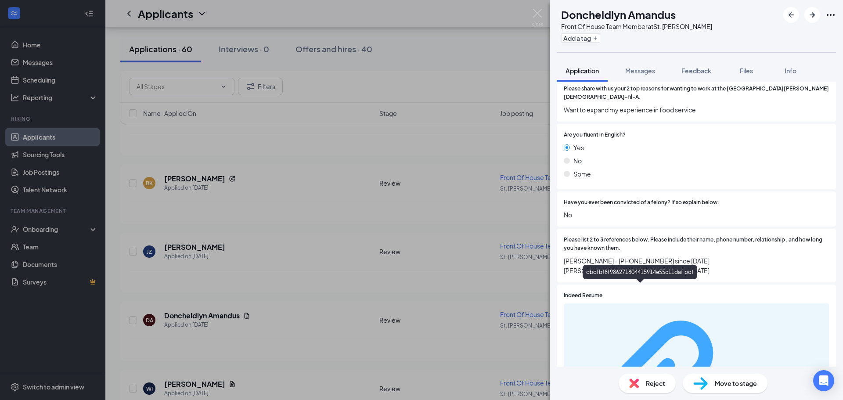
click at [740, 390] on div "dbdfbf8f986271804415914e55c11daf.pdf" at bounding box center [781, 393] width 83 height 7
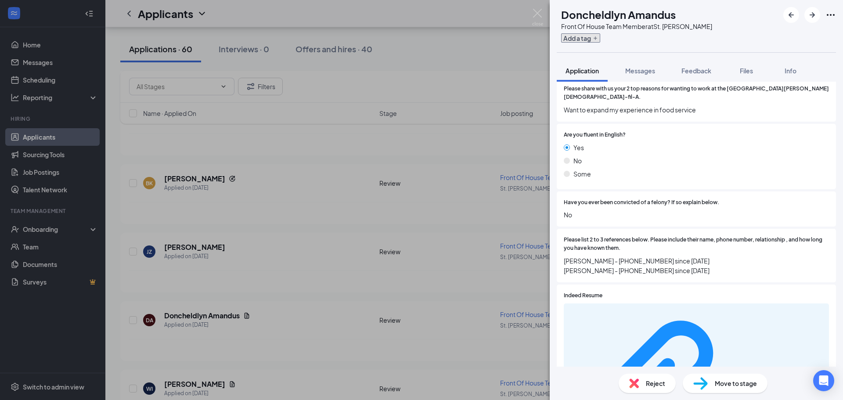
click at [594, 39] on button "Add a tag" at bounding box center [580, 37] width 39 height 9
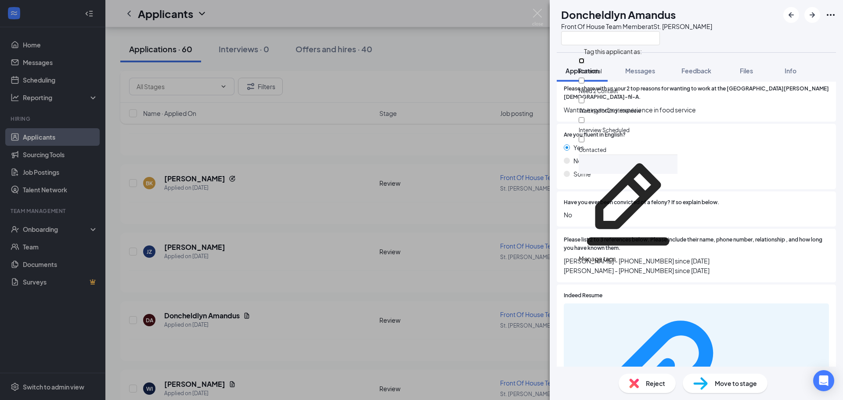
click at [584, 64] on input "Potential" at bounding box center [581, 61] width 6 height 6
checkbox input "true"
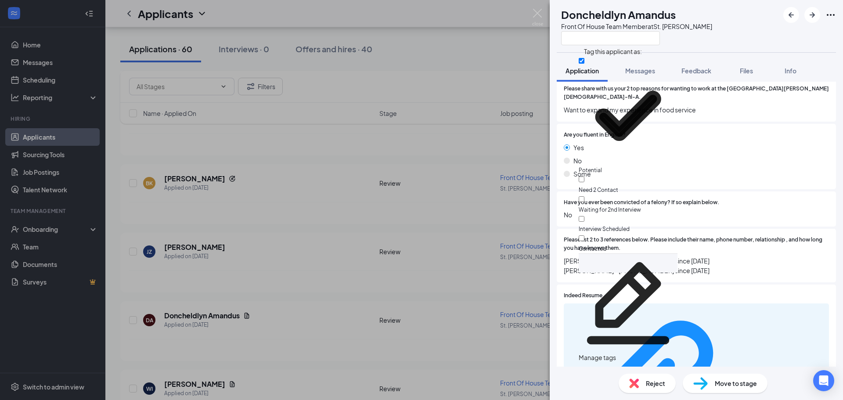
click at [524, 169] on div "DA Doncheldlyn Amandus Front Of House Team Member at [GEOGRAPHIC_DATA][PERSON_N…" at bounding box center [421, 200] width 843 height 400
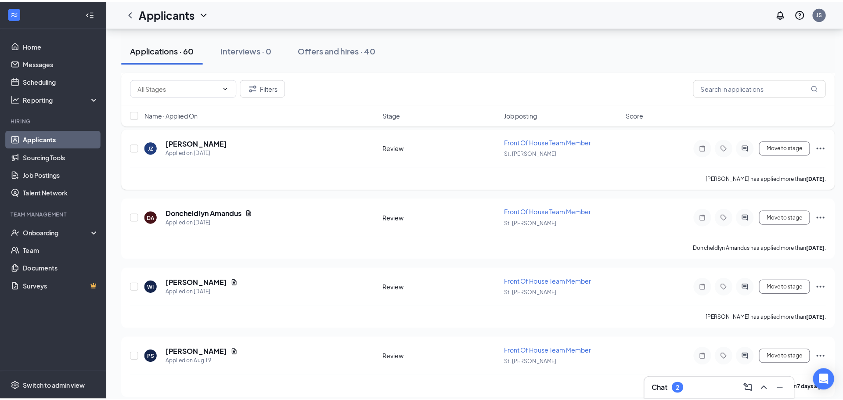
scroll to position [790, 0]
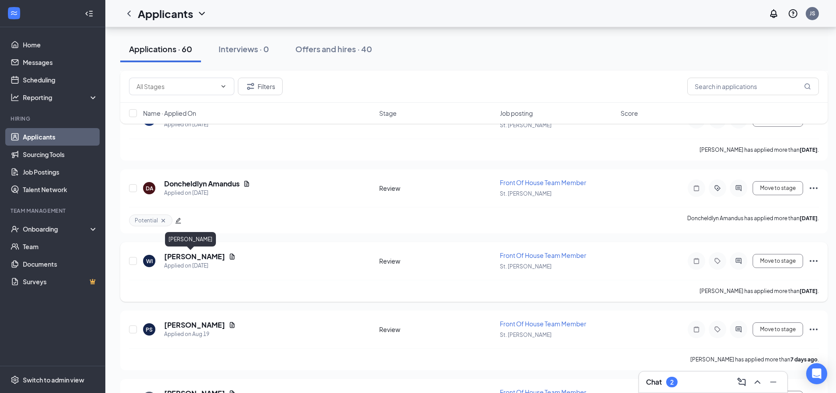
click at [181, 255] on h5 "[PERSON_NAME]" at bounding box center [194, 257] width 61 height 10
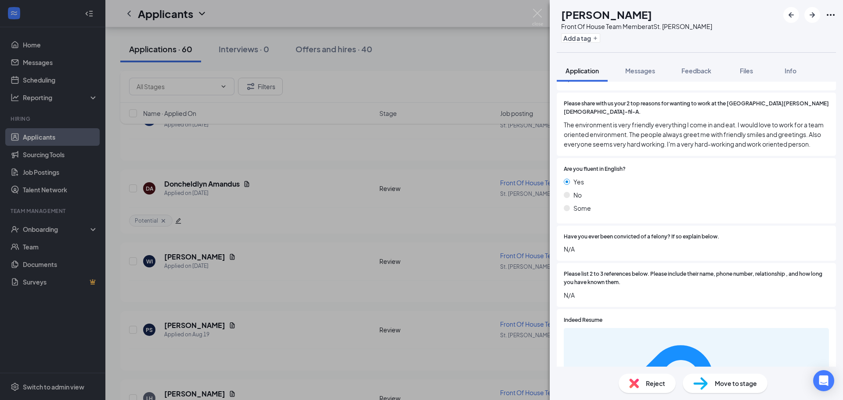
scroll to position [922, 0]
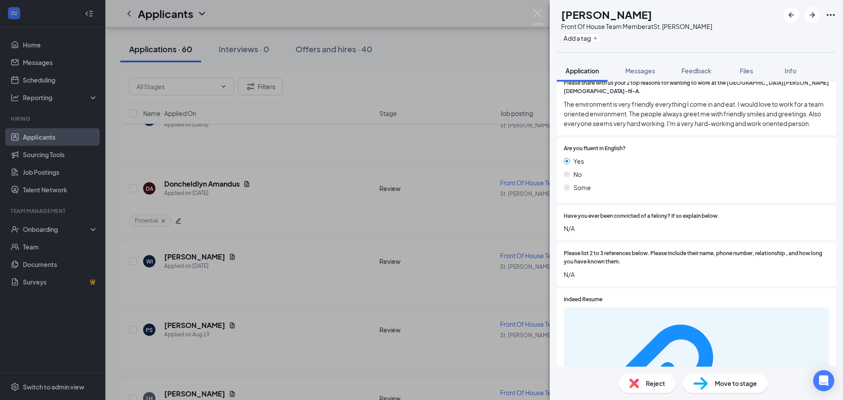
click at [261, 247] on div "WI [PERSON_NAME] Front Of House Team Member at [GEOGRAPHIC_DATA][PERSON_NAME] A…" at bounding box center [421, 200] width 843 height 400
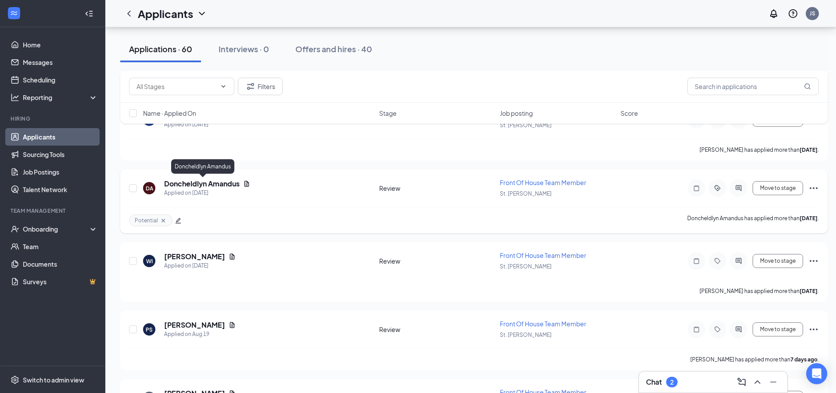
click at [178, 187] on h5 "Doncheldlyn Amandus" at bounding box center [201, 184] width 75 height 10
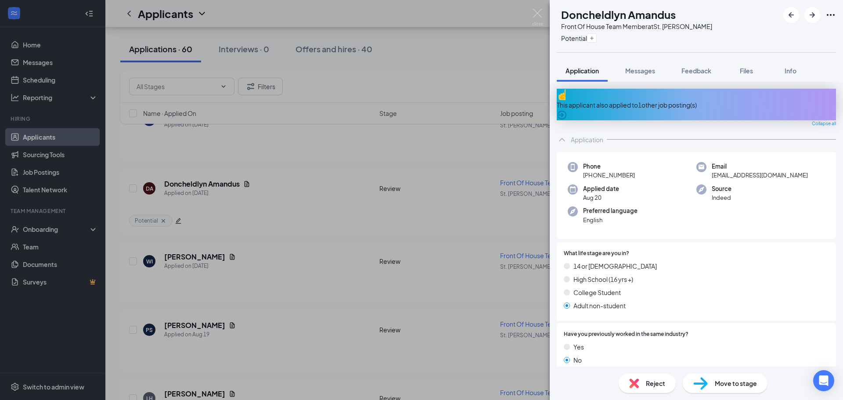
drag, startPoint x: 567, startPoint y: 4, endPoint x: 677, endPoint y: 294, distance: 309.6
click at [668, 276] on div "High School (16 yrs +)" at bounding box center [695, 279] width 265 height 10
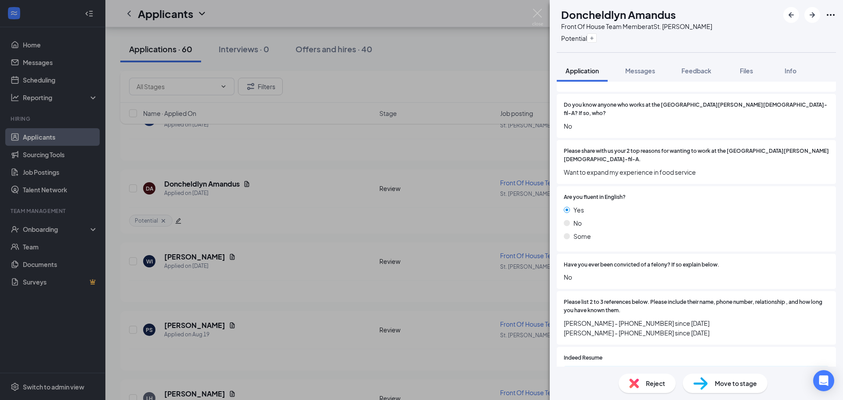
scroll to position [916, 0]
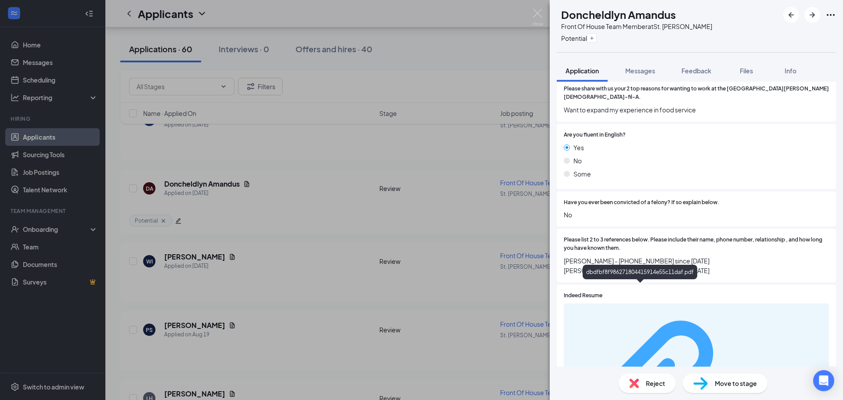
click at [740, 390] on div "dbdfbf8f986271804415914e55c11daf.pdf" at bounding box center [781, 393] width 83 height 7
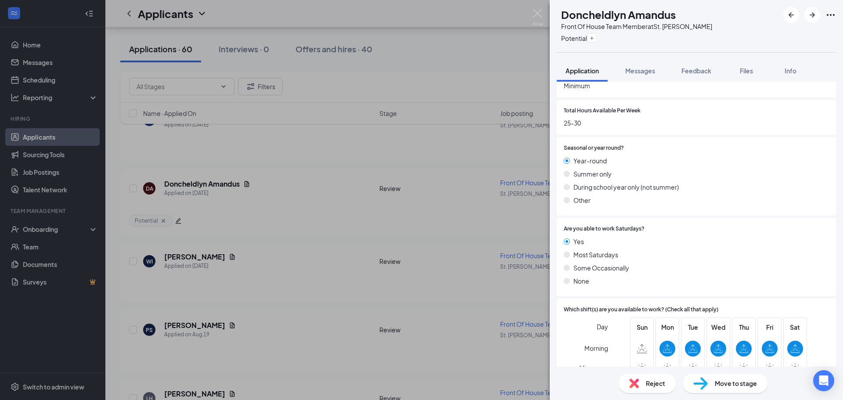
scroll to position [342, 0]
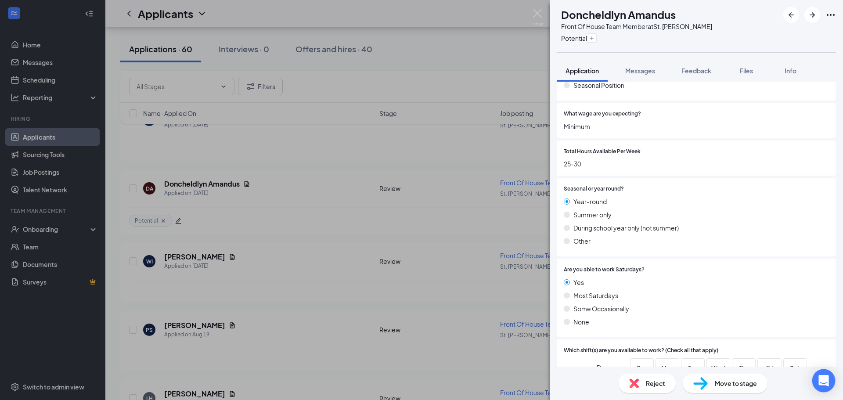
click at [824, 382] on icon "Open Intercom Messenger" at bounding box center [823, 380] width 10 height 11
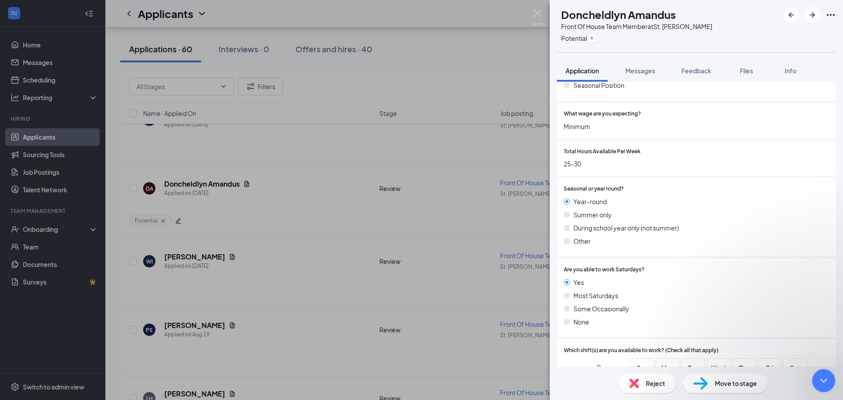
scroll to position [0, 0]
click at [812, 373] on div "Close Intercom Messenger" at bounding box center [821, 379] width 21 height 21
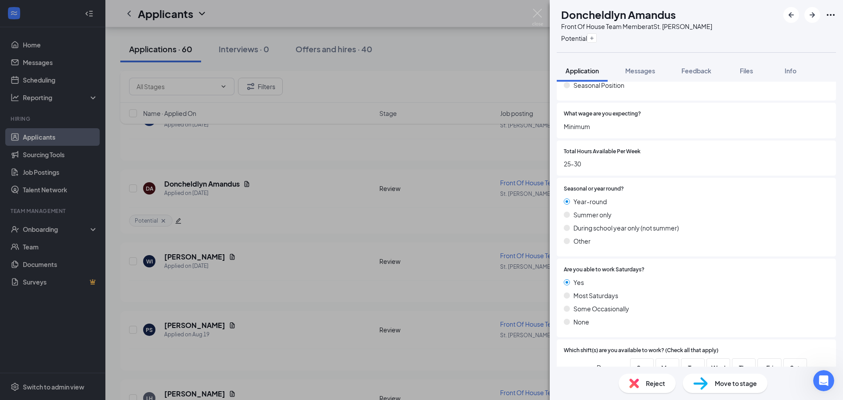
click at [754, 384] on span "Move to stage" at bounding box center [735, 383] width 42 height 10
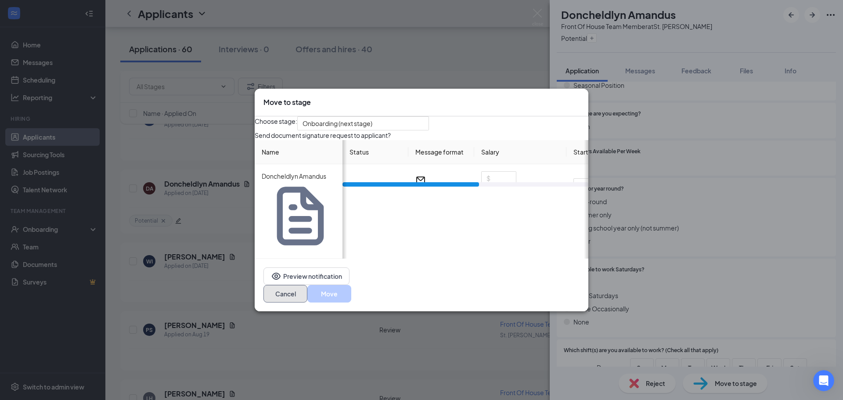
click at [307, 285] on button "Cancel" at bounding box center [285, 294] width 44 height 18
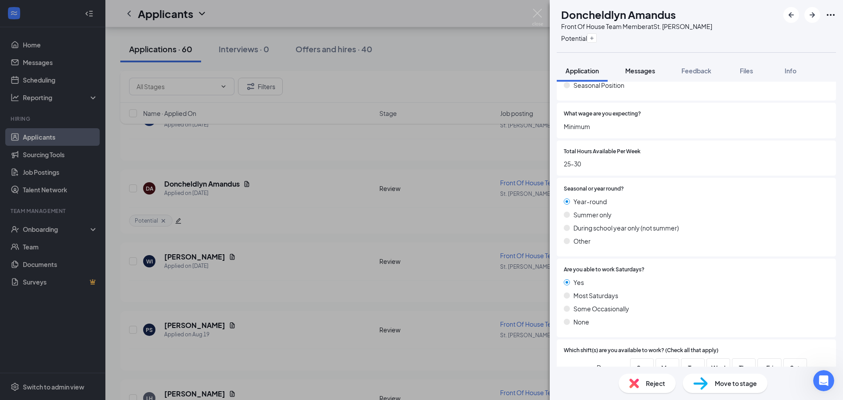
click at [653, 74] on span "Messages" at bounding box center [640, 71] width 30 height 8
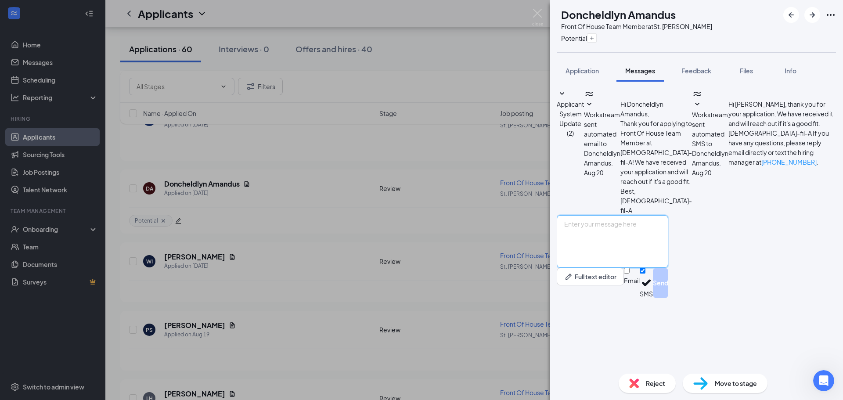
click at [668, 268] on textarea at bounding box center [611, 241] width 111 height 53
click at [631, 268] on textarea "Hello Doncheldlyn I would love to get a chance to sit down with you this week w…" at bounding box center [611, 241] width 111 height 53
click at [648, 268] on textarea "Hello Doncheldlyn I would love to get a chance to sit down with you this week w…" at bounding box center [611, 241] width 111 height 53
click at [649, 268] on textarea "Hello Doncheldlyn I would love to get a chance to sit down with you this week w…" at bounding box center [611, 241] width 111 height 53
paste textarea "available"
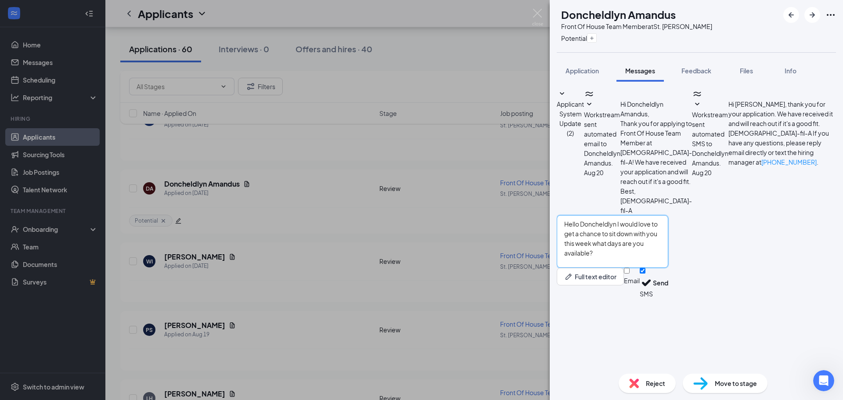
click at [630, 268] on textarea "Hello Doncheldlyn I would love to get a chance to sit down with you this week w…" at bounding box center [611, 241] width 111 height 53
click at [668, 268] on textarea "Hello Doncheldlyn, I would love to get a chance to sit down with you this week …" at bounding box center [611, 241] width 111 height 53
type textarea "Hello Doncheldlyn, I would love to get a chance to sit down with you this week,…"
click at [668, 298] on button "Send" at bounding box center [660, 283] width 15 height 30
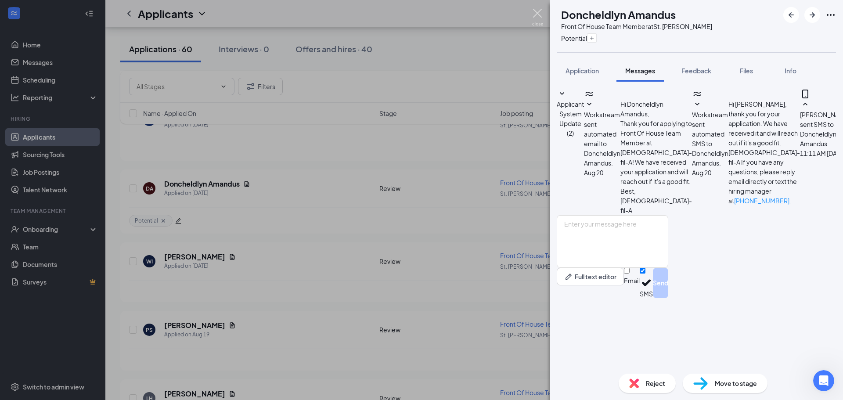
click at [537, 22] on img at bounding box center [537, 17] width 11 height 17
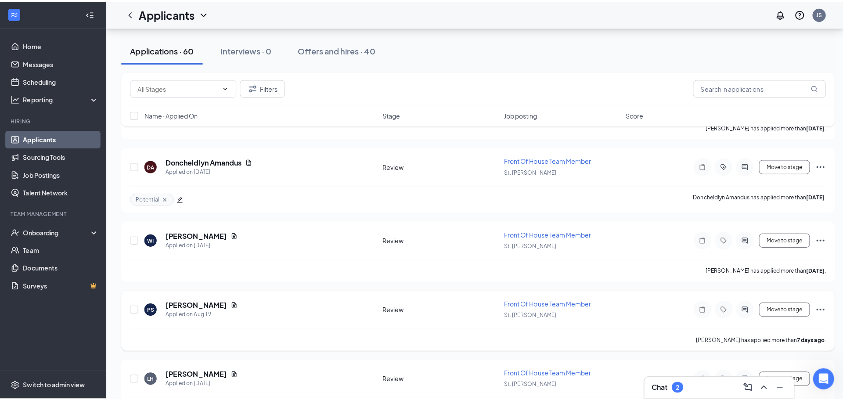
scroll to position [834, 0]
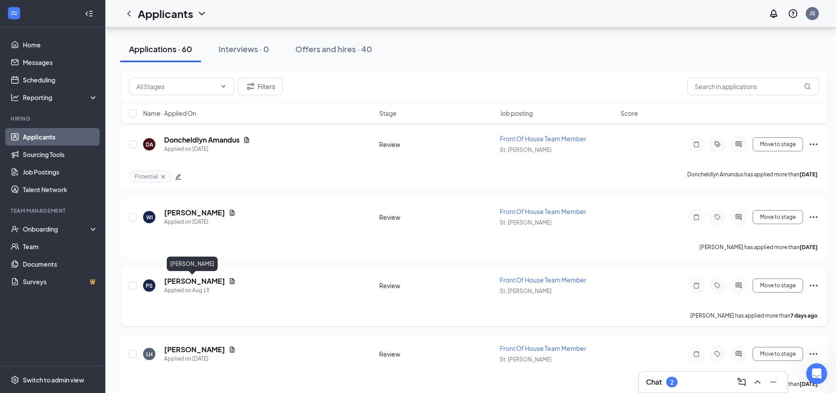
click at [197, 284] on h5 "[PERSON_NAME]" at bounding box center [194, 281] width 61 height 10
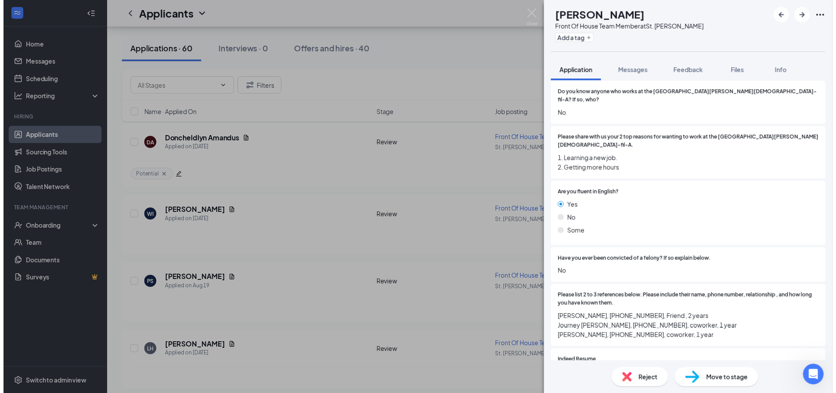
scroll to position [878, 0]
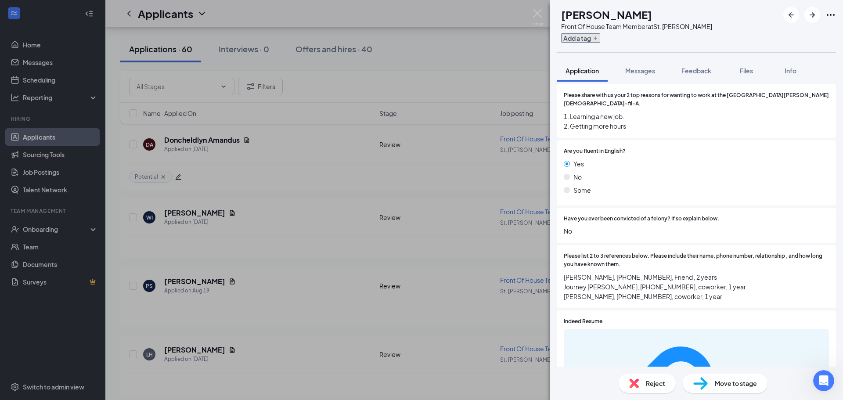
click at [600, 36] on button "Add a tag" at bounding box center [580, 37] width 39 height 9
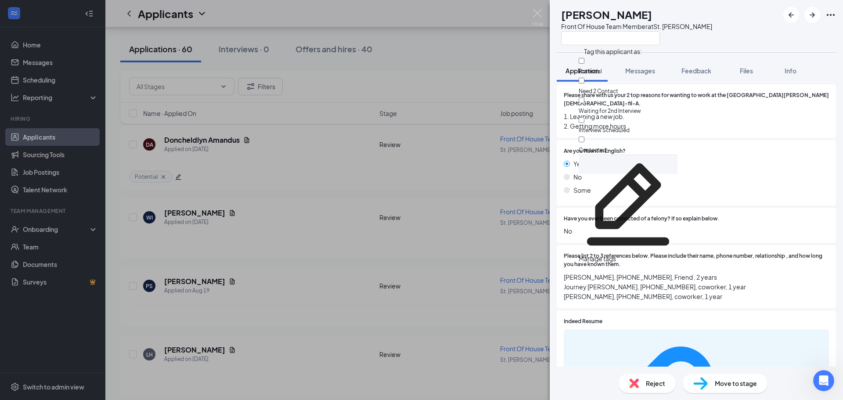
click at [644, 70] on div "Potential" at bounding box center [627, 66] width 99 height 20
checkbox input "true"
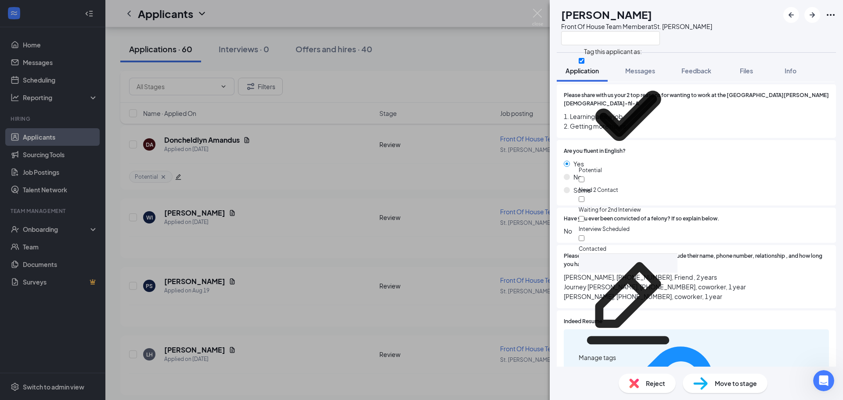
click at [567, 50] on div "PS [PERSON_NAME] Front Of House Team Member at [GEOGRAPHIC_DATA][PERSON_NAME]" at bounding box center [695, 26] width 293 height 52
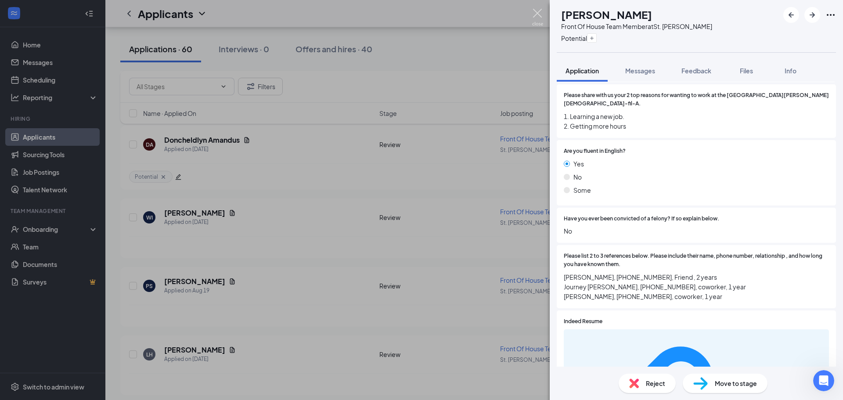
click at [536, 17] on img at bounding box center [537, 17] width 11 height 17
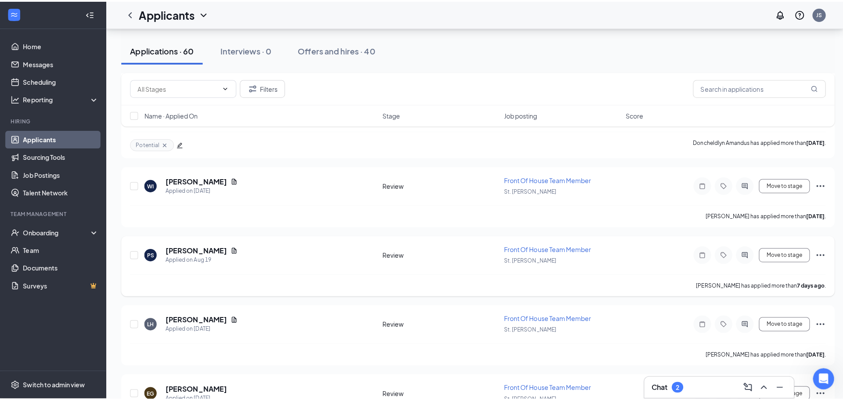
scroll to position [878, 0]
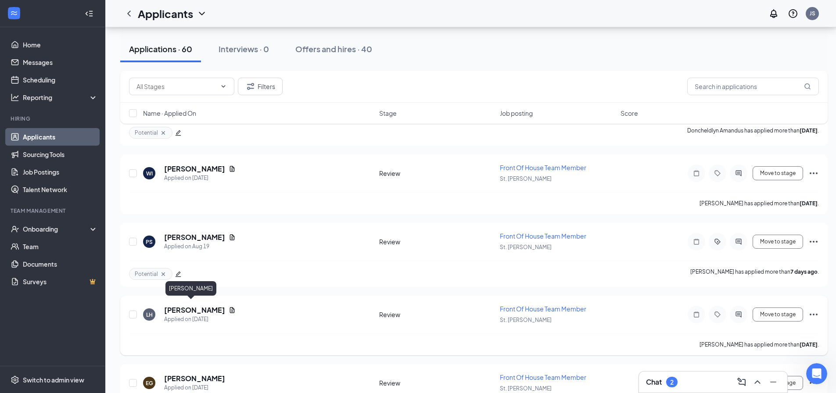
click at [194, 309] on h5 "[PERSON_NAME]" at bounding box center [194, 310] width 61 height 10
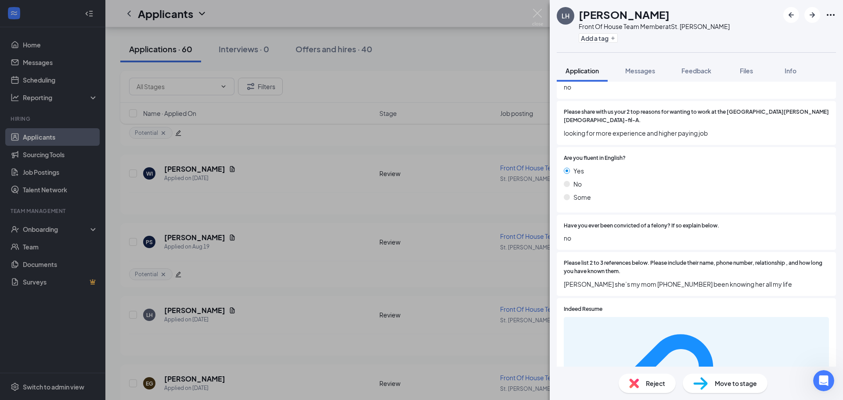
scroll to position [906, 0]
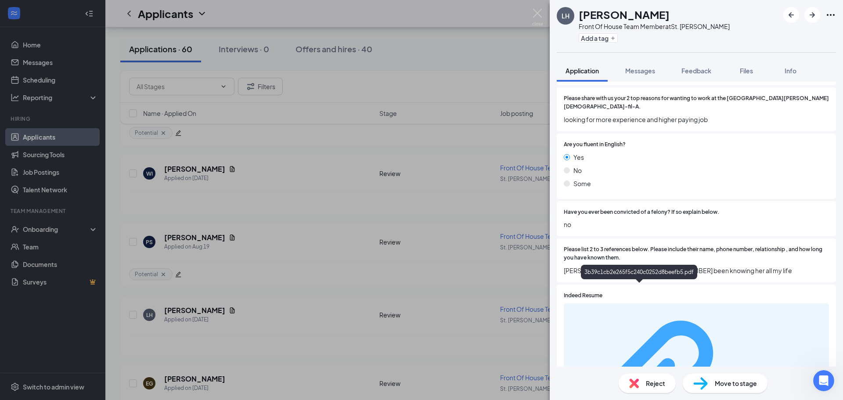
click at [740, 390] on div "3b39c1cb2e265f5c240c0252d8beefb5.pdf" at bounding box center [781, 393] width 83 height 7
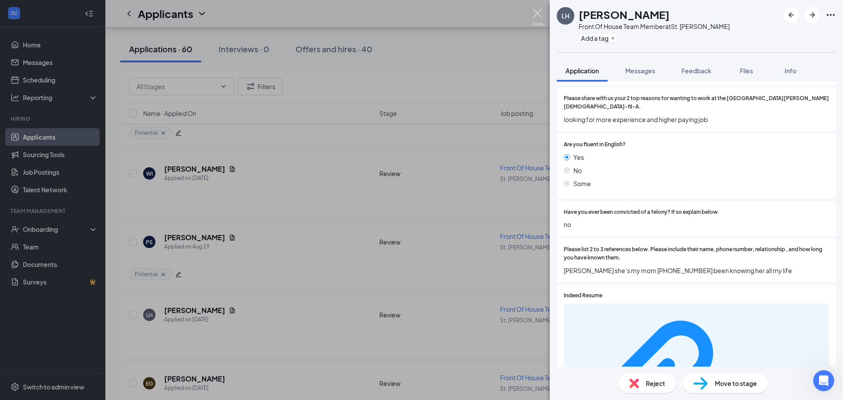
click at [534, 18] on img at bounding box center [537, 17] width 11 height 17
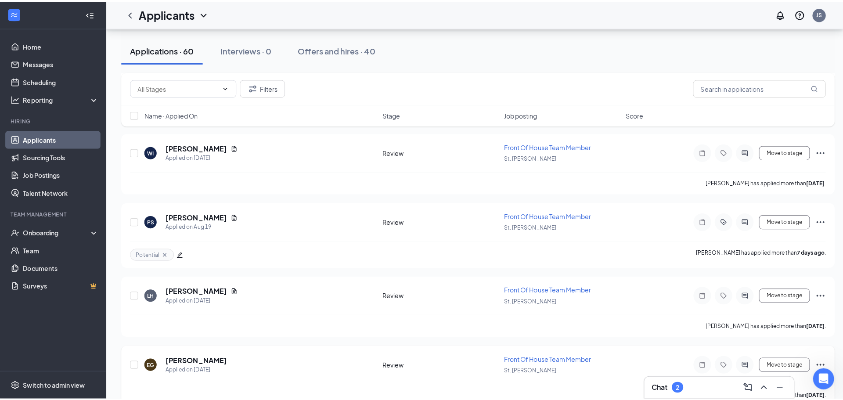
scroll to position [922, 0]
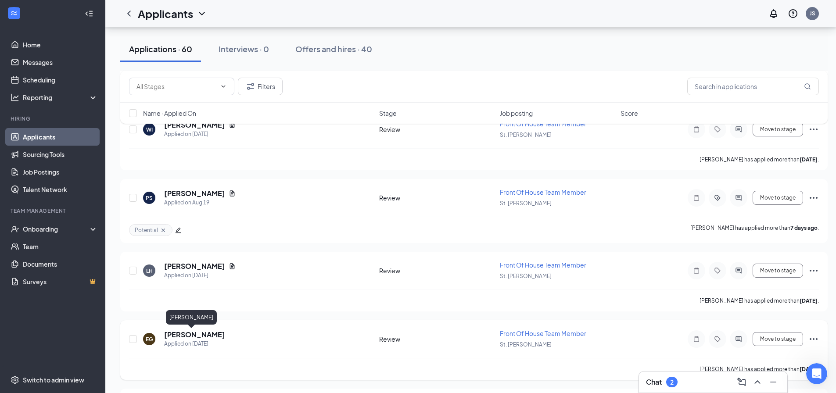
click at [183, 333] on h5 "[PERSON_NAME]" at bounding box center [194, 335] width 61 height 10
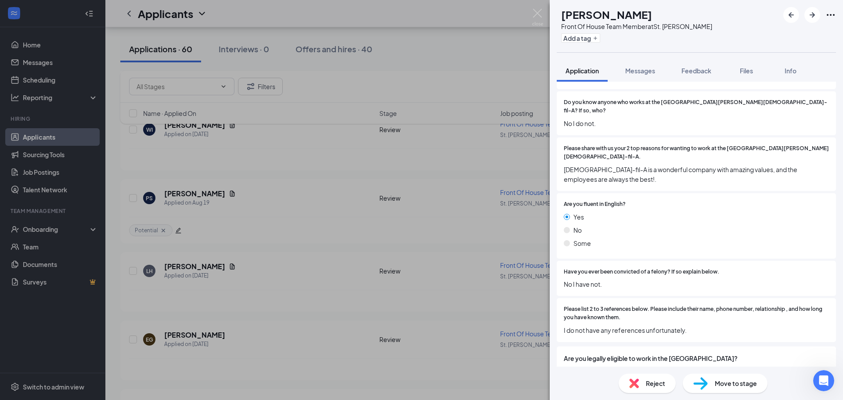
scroll to position [868, 0]
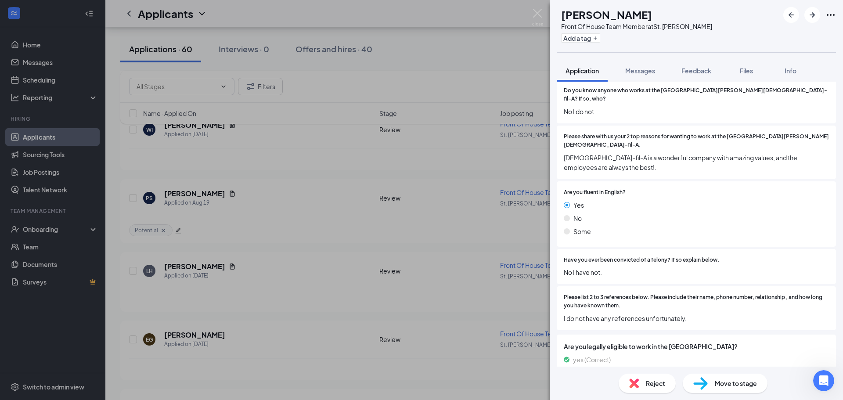
click at [525, 43] on div "EG [PERSON_NAME] Front Of House Team Member at [GEOGRAPHIC_DATA][PERSON_NAME] A…" at bounding box center [421, 200] width 843 height 400
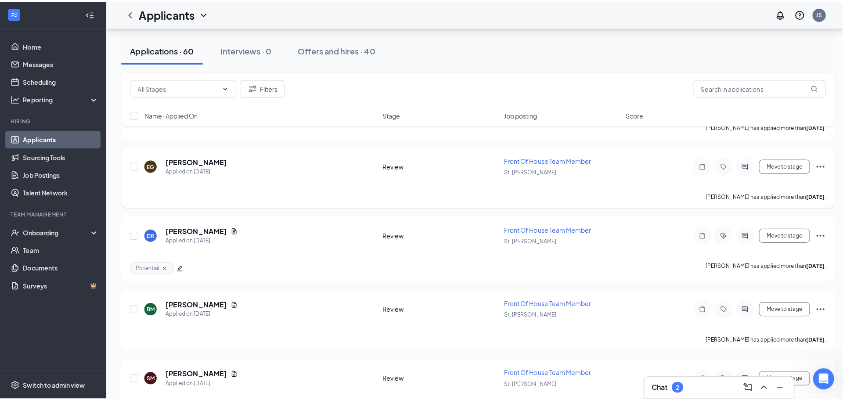
scroll to position [1053, 0]
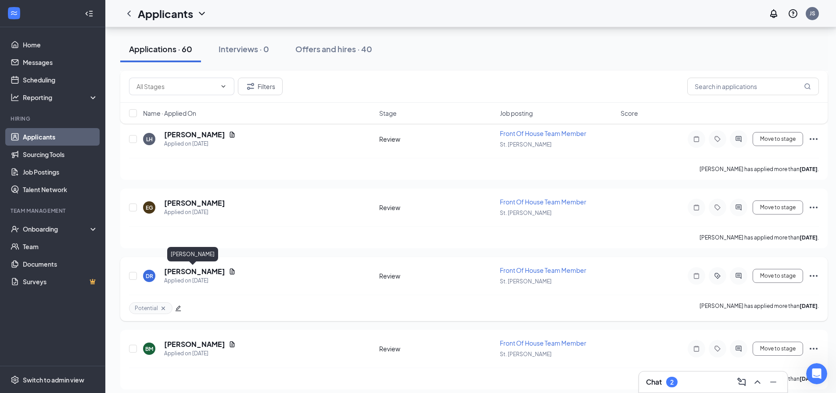
click at [180, 273] on h5 "[PERSON_NAME]" at bounding box center [194, 272] width 61 height 10
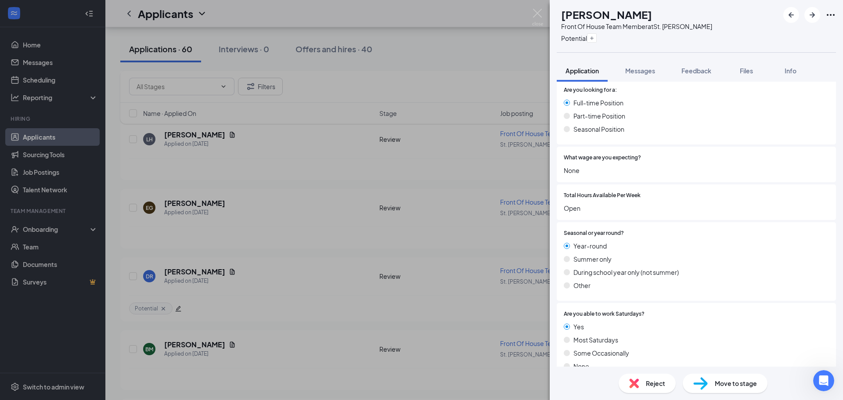
scroll to position [351, 0]
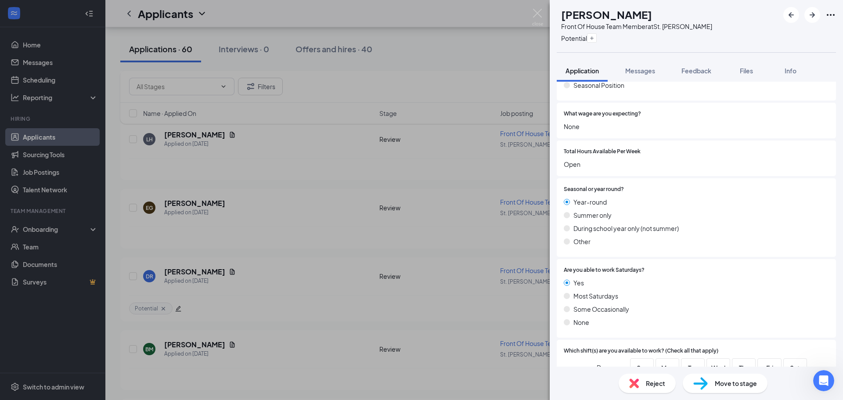
drag, startPoint x: 710, startPoint y: 146, endPoint x: 722, endPoint y: 135, distance: 16.8
click at [722, 147] on div at bounding box center [734, 151] width 188 height 8
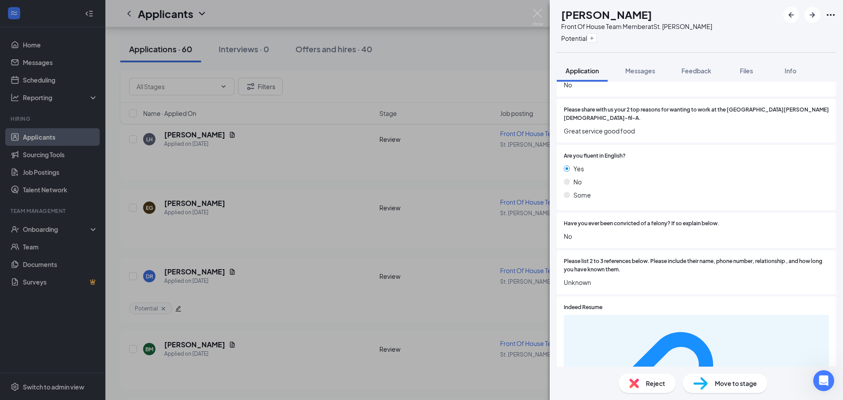
scroll to position [906, 0]
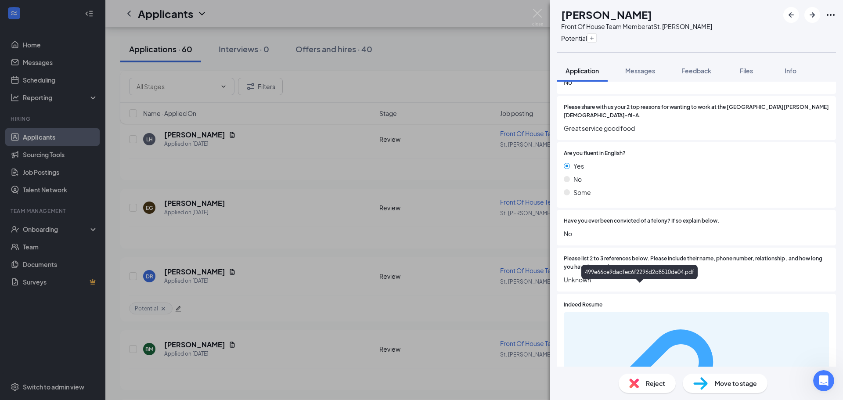
click at [740, 398] on div "499e66ce9dadfec6f2296d2d8510de04.pdf" at bounding box center [781, 401] width 83 height 7
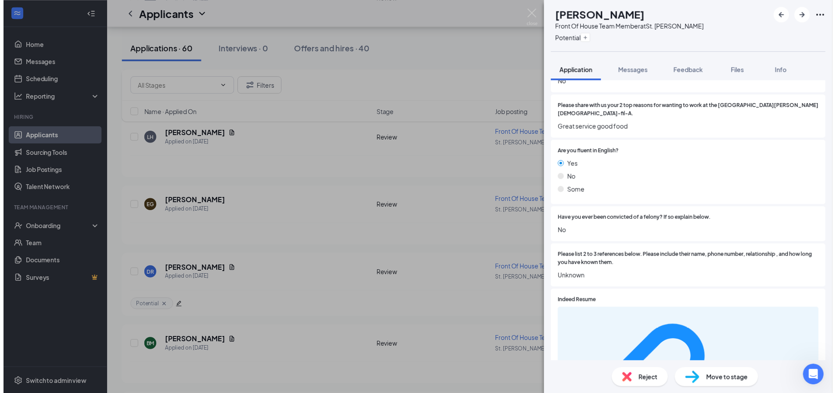
scroll to position [903, 0]
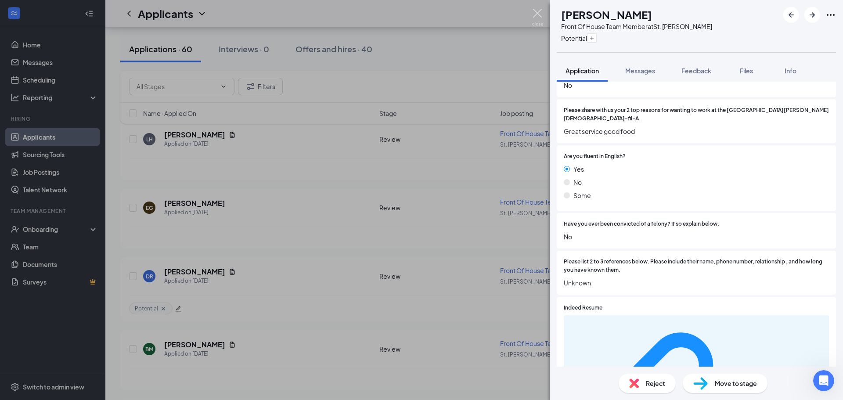
click at [542, 11] on img at bounding box center [537, 17] width 11 height 17
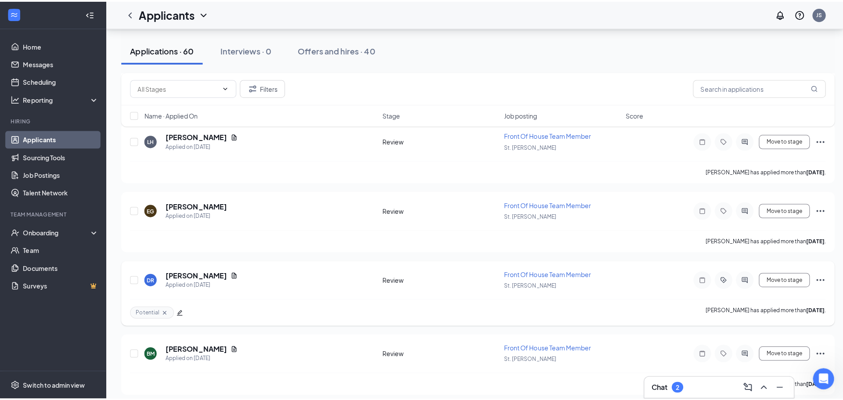
scroll to position [1185, 0]
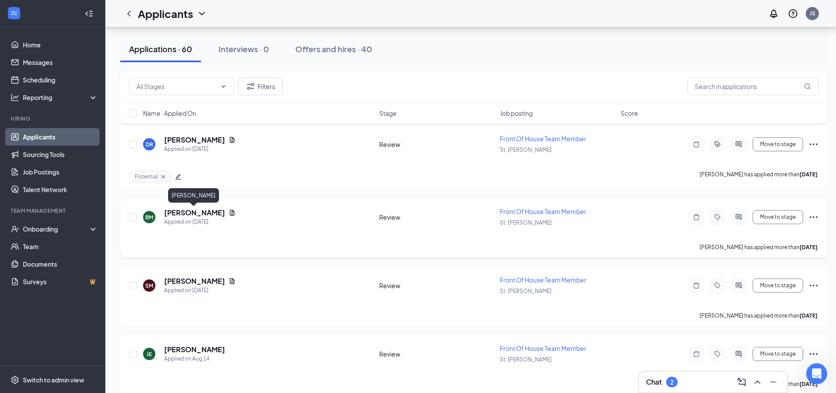
click at [182, 215] on h5 "[PERSON_NAME]" at bounding box center [194, 213] width 61 height 10
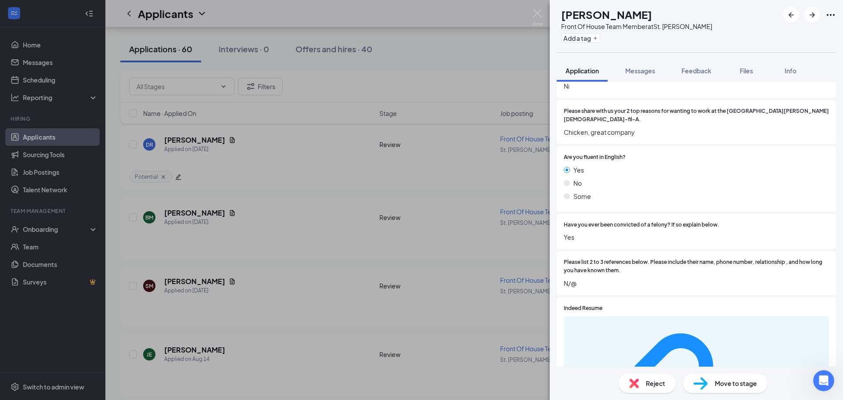
scroll to position [906, 0]
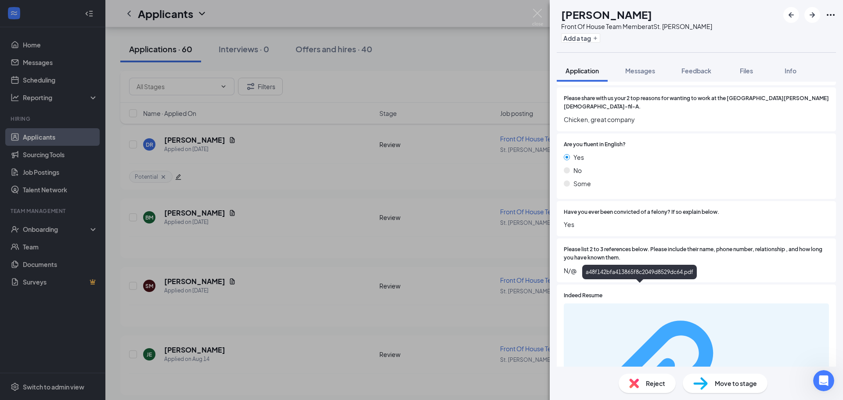
click at [740, 390] on div "a48f142bfa413865f8c2049d8529dc64.pdf" at bounding box center [781, 393] width 83 height 7
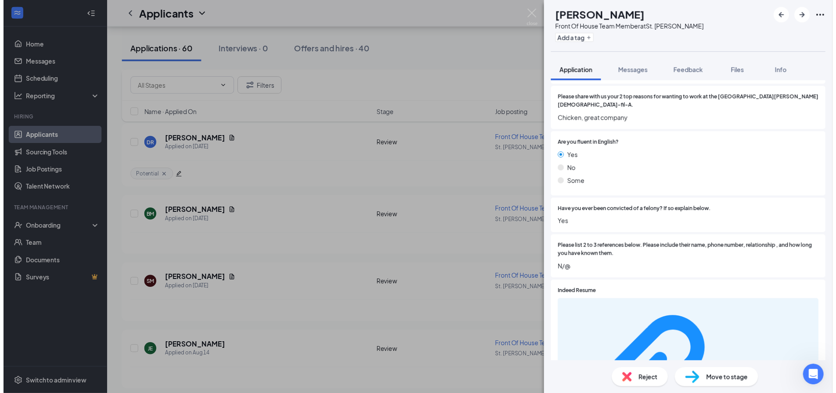
scroll to position [903, 0]
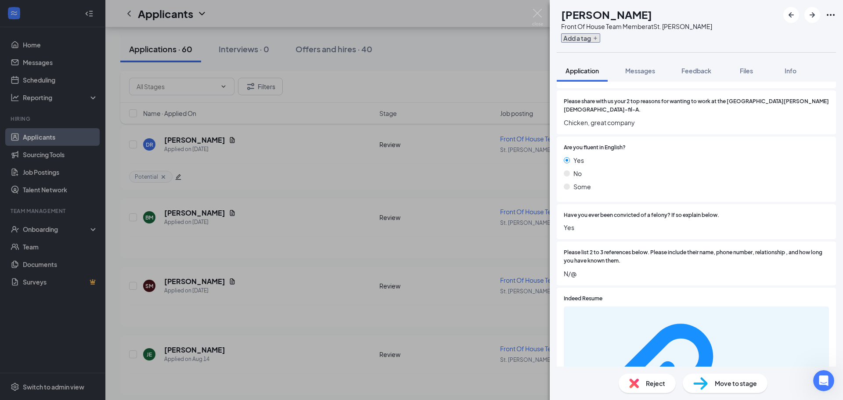
click at [592, 38] on button "Add a tag" at bounding box center [580, 37] width 39 height 9
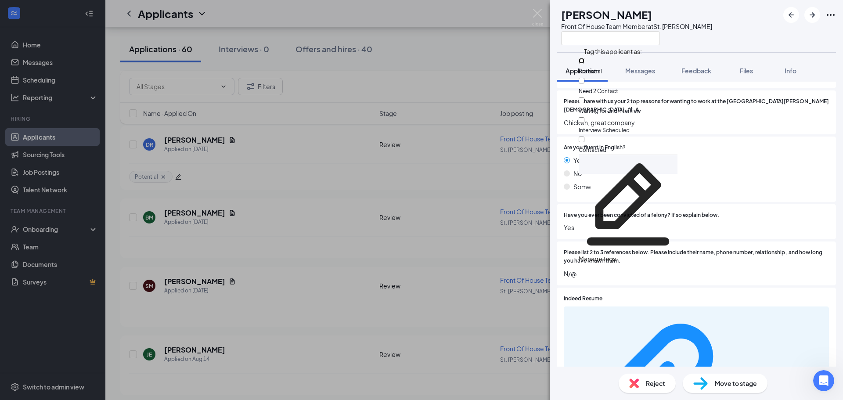
drag, startPoint x: 592, startPoint y: 117, endPoint x: 599, endPoint y: 64, distance: 54.1
click at [584, 64] on input "Potential" at bounding box center [581, 61] width 6 height 6
checkbox input "true"
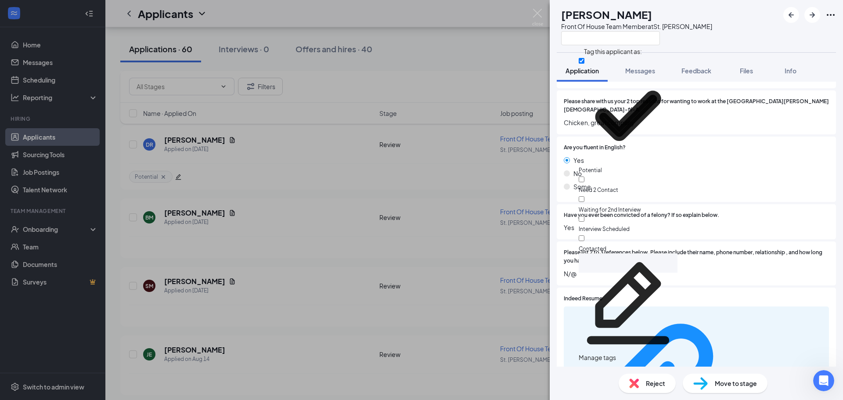
click at [520, 73] on div "BM [PERSON_NAME] Front Of House Team Member at [GEOGRAPHIC_DATA][PERSON_NAME] A…" at bounding box center [421, 200] width 843 height 400
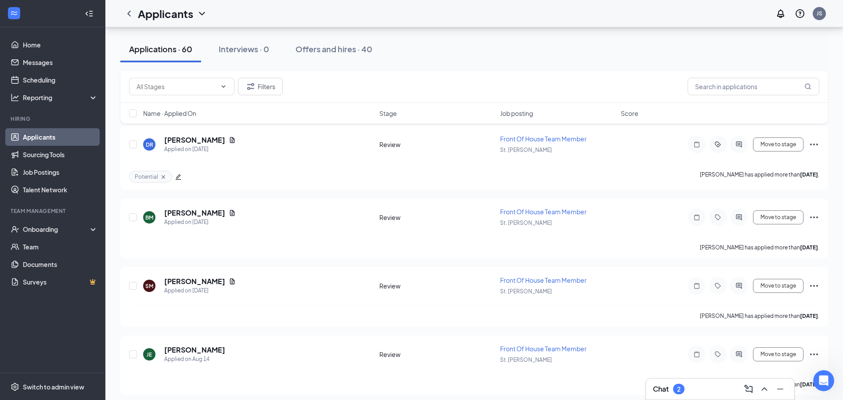
click at [538, 18] on div "Applicants JS" at bounding box center [473, 13] width 737 height 27
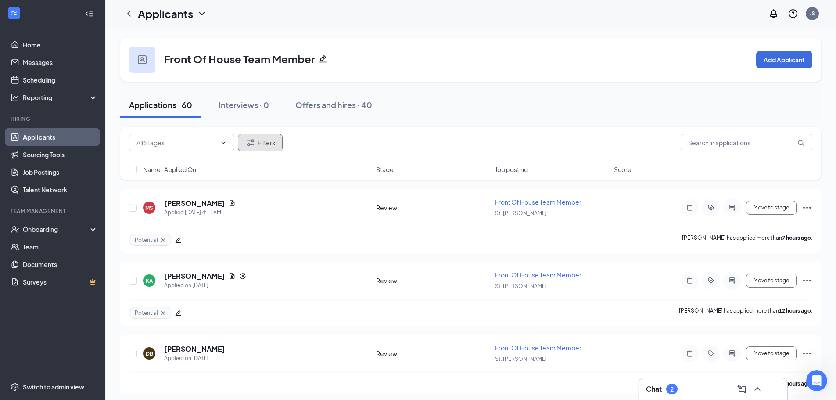
click at [265, 136] on button "Filters" at bounding box center [260, 143] width 45 height 18
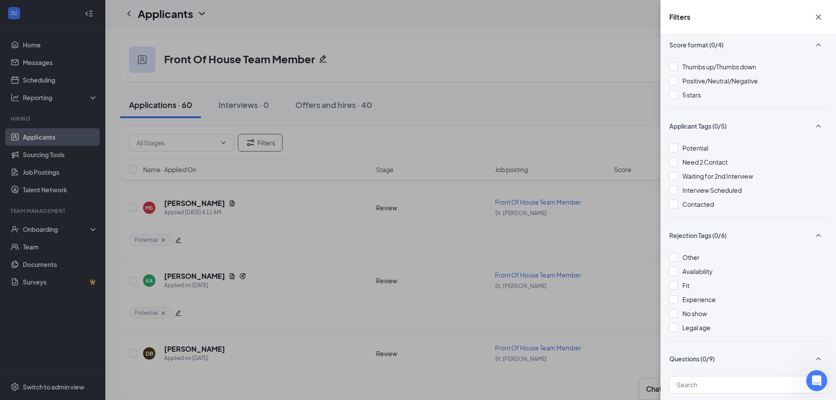
scroll to position [132, 0]
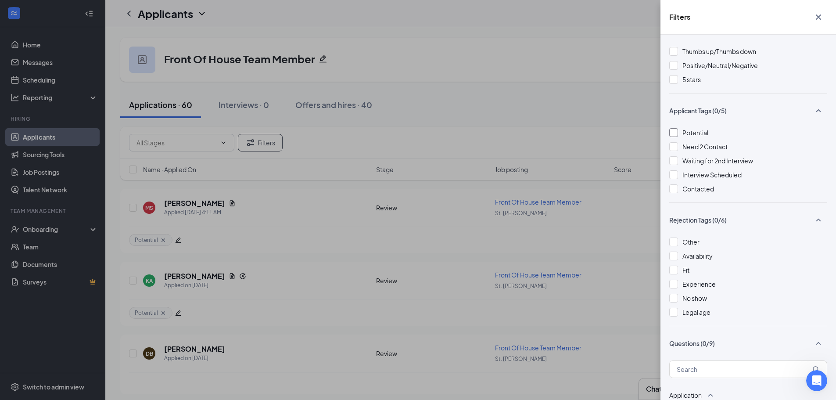
click at [695, 133] on span "Potential" at bounding box center [695, 133] width 26 height 8
drag, startPoint x: 551, startPoint y: 125, endPoint x: 544, endPoint y: 130, distance: 9.0
click at [549, 127] on div "Filters Applicant Status (0/5) Unread message Hasn't messaged back Stuck in sta…" at bounding box center [418, 200] width 836 height 400
click at [822, 23] on button "button" at bounding box center [819, 17] width 18 height 17
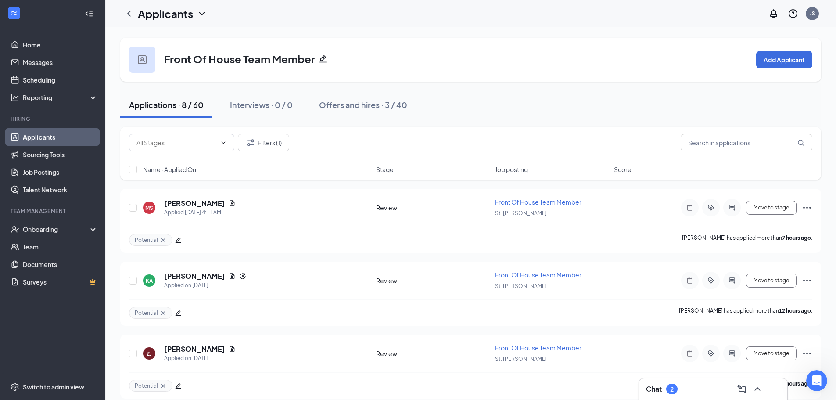
click at [691, 383] on div "Chat 2" at bounding box center [713, 389] width 134 height 14
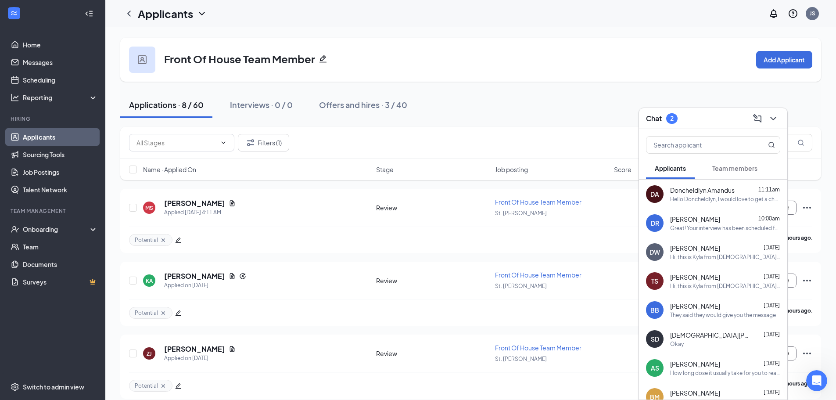
click at [739, 172] on button "Team members" at bounding box center [734, 168] width 63 height 22
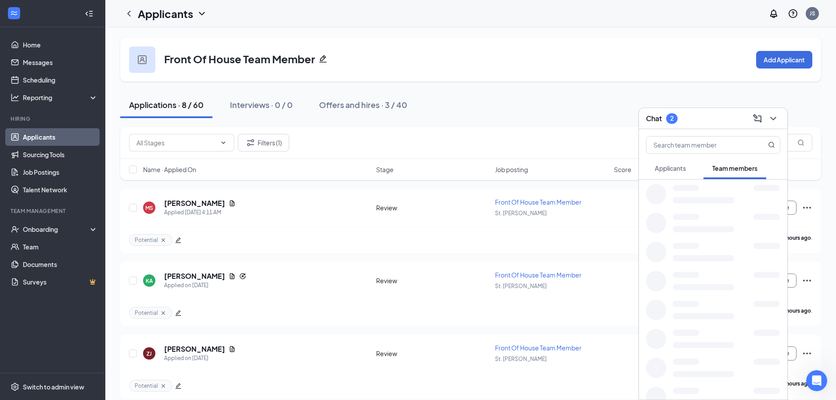
click at [676, 175] on button "Applicants" at bounding box center [670, 168] width 49 height 22
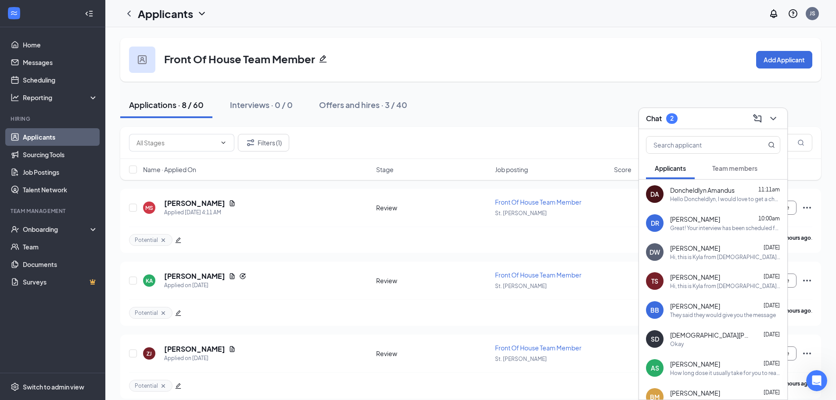
click at [715, 172] on span "Team members" at bounding box center [734, 168] width 45 height 8
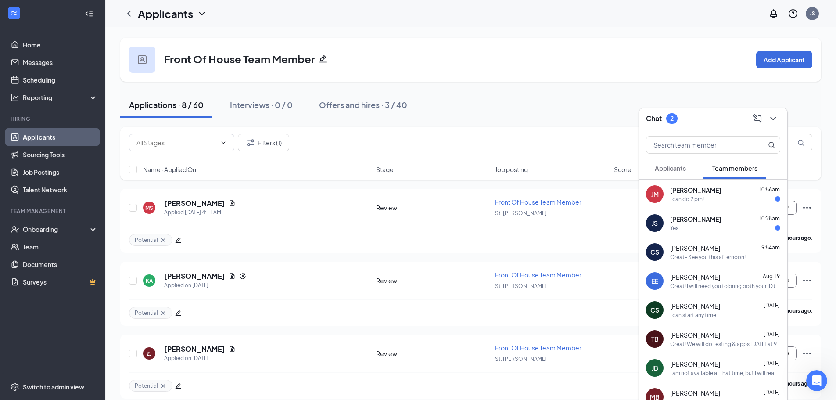
click at [720, 194] on div "[PERSON_NAME] 10:56am I can do 2 pm!" at bounding box center [725, 194] width 110 height 17
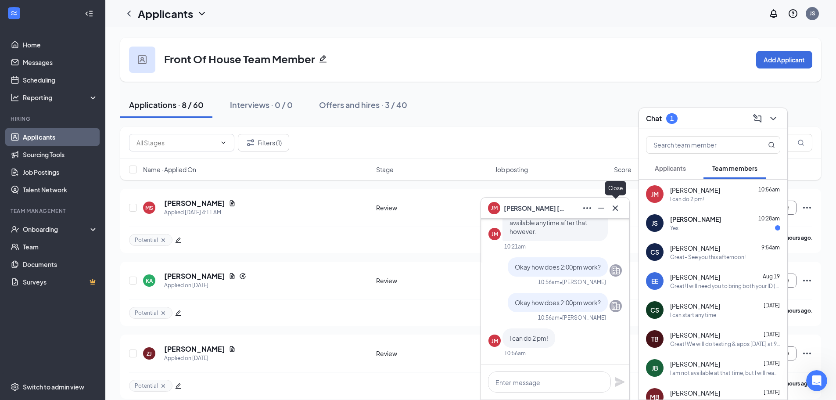
click at [619, 209] on icon "Cross" at bounding box center [615, 208] width 11 height 11
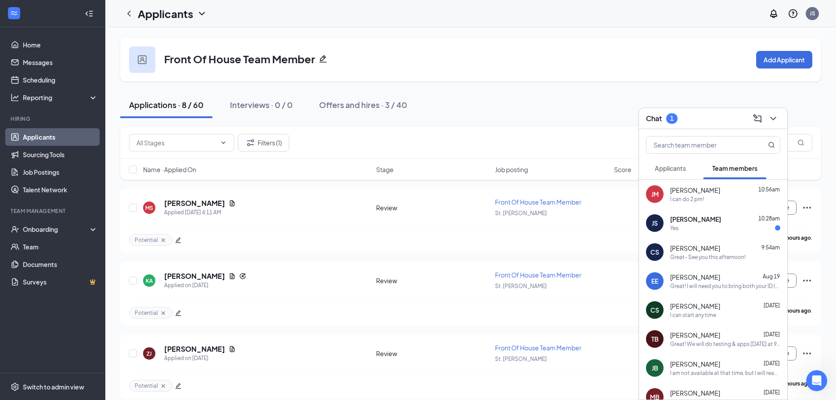
click at [743, 232] on div "JS [PERSON_NAME] 10:28am Yes" at bounding box center [713, 222] width 148 height 29
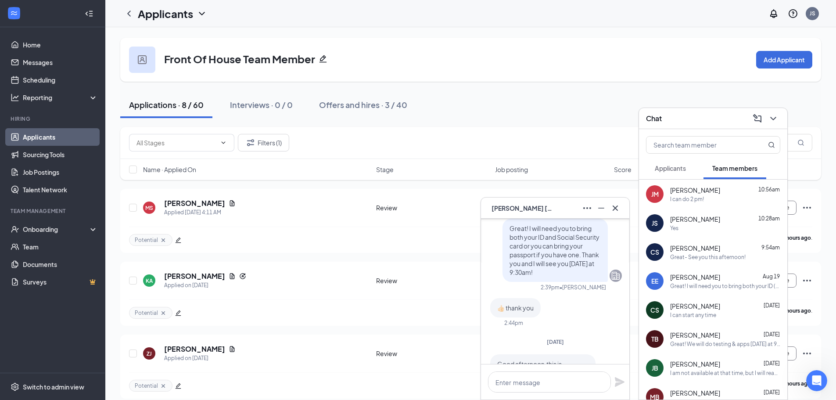
scroll to position [-307, 0]
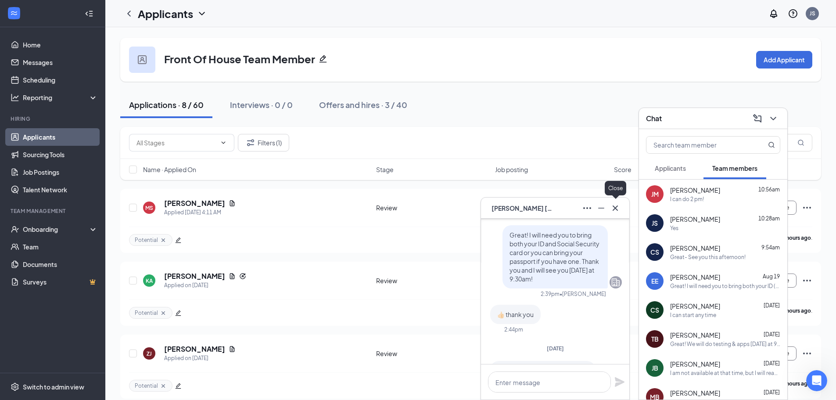
click at [617, 211] on icon "Cross" at bounding box center [615, 208] width 11 height 11
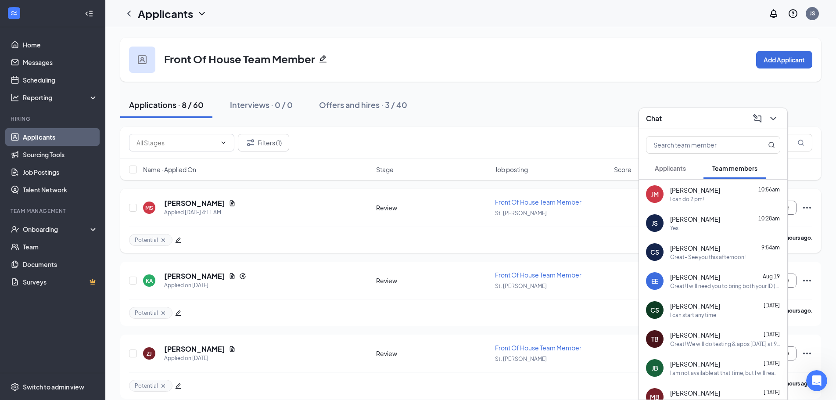
click at [390, 215] on div "MS [PERSON_NAME] Applied [DATE] 4:11 AM Review Front Of House Team Member St. […" at bounding box center [470, 211] width 683 height 29
click at [680, 187] on span "[PERSON_NAME]" at bounding box center [695, 190] width 50 height 9
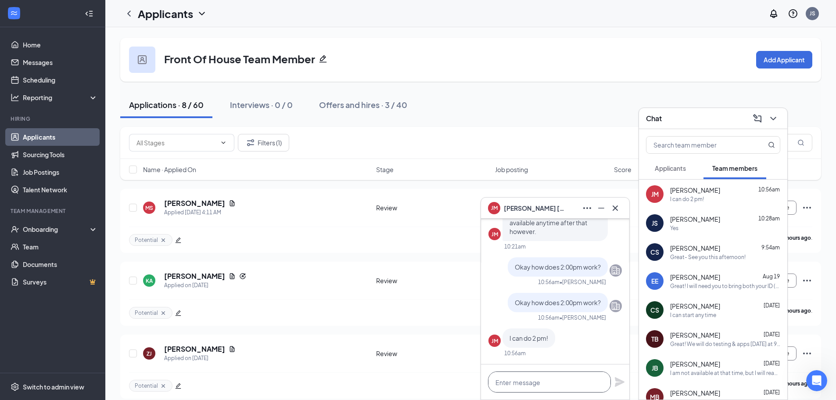
click at [529, 378] on textarea at bounding box center [549, 381] width 123 height 21
click at [614, 210] on icon "Cross" at bounding box center [615, 208] width 11 height 11
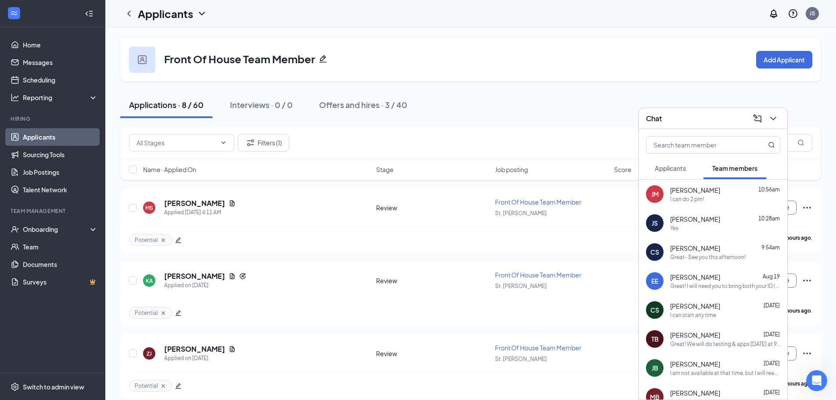
click at [774, 124] on button at bounding box center [773, 118] width 14 height 14
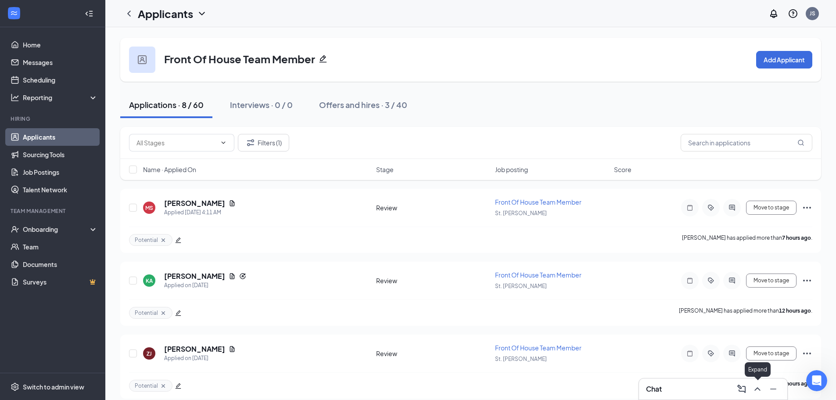
click at [753, 388] on icon "ChevronUp" at bounding box center [757, 389] width 11 height 11
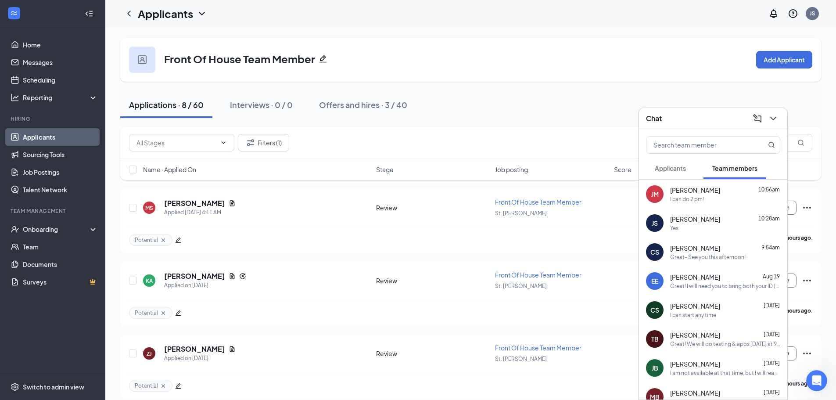
click at [644, 170] on div "Applicants Team members" at bounding box center [713, 168] width 148 height 22
click at [667, 169] on span "Applicants" at bounding box center [670, 168] width 31 height 8
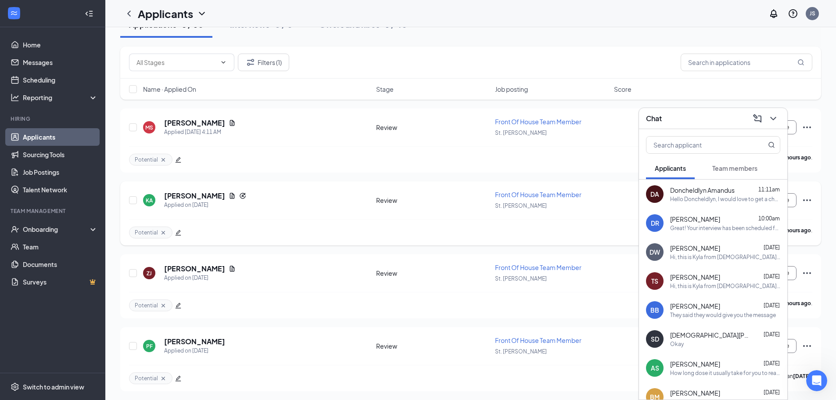
scroll to position [0, 0]
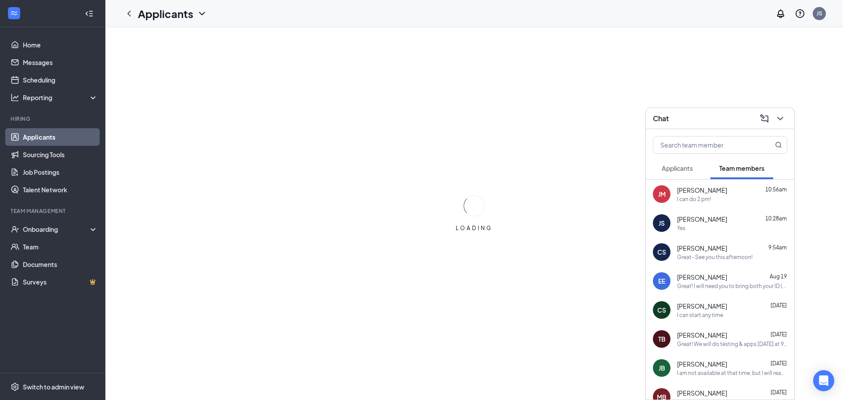
click at [677, 170] on span "Applicants" at bounding box center [676, 168] width 31 height 8
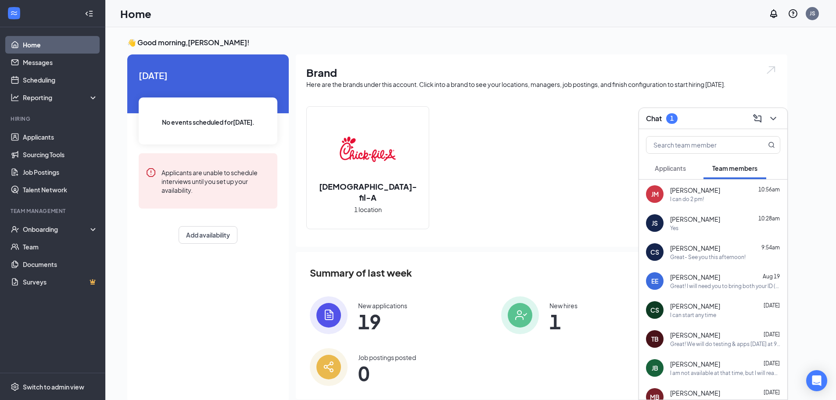
click at [690, 172] on button "Applicants" at bounding box center [670, 168] width 49 height 22
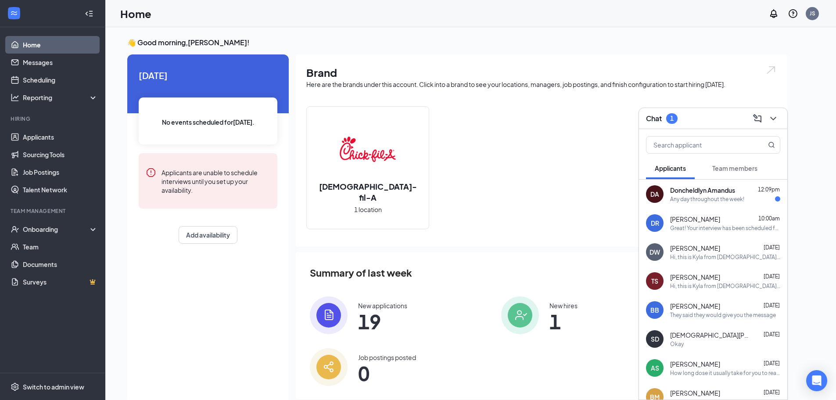
click at [719, 187] on span "Doncheldlyn Amandus" at bounding box center [702, 190] width 65 height 9
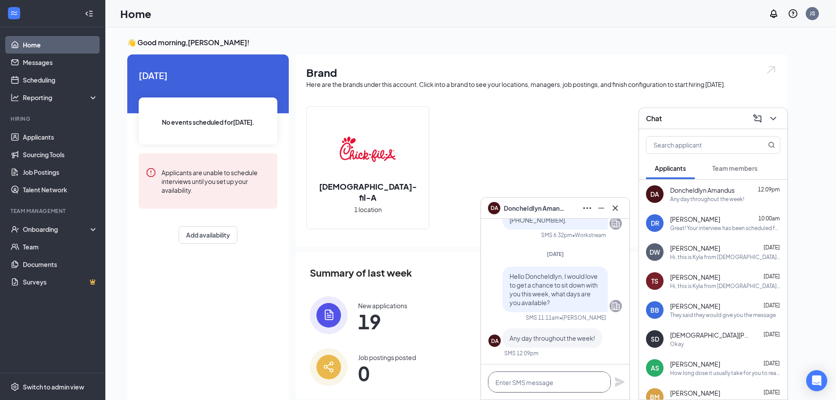
click at [538, 387] on textarea at bounding box center [549, 381] width 123 height 21
type textarea "h"
click at [493, 381] on textarea "How about today at 4:30?!" at bounding box center [549, 381] width 123 height 21
click at [520, 382] on textarea "Great, How about today at 4:30?!" at bounding box center [549, 381] width 123 height 21
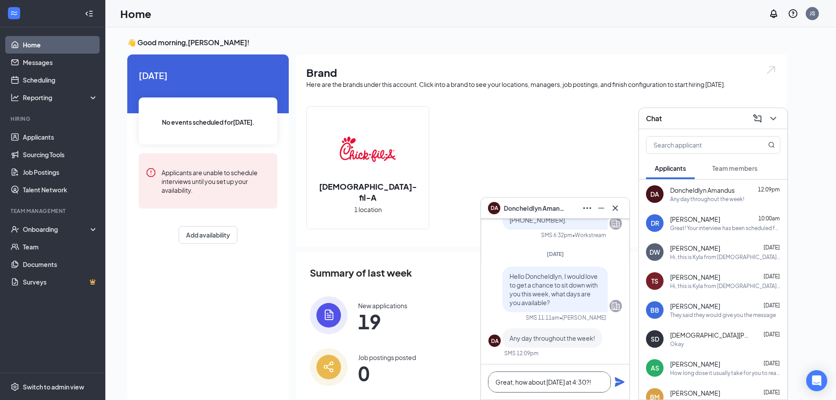
scroll to position [1, 0]
type textarea "Great, how about today at 4:30?!"
click at [620, 383] on icon "Plane" at bounding box center [620, 382] width 10 height 10
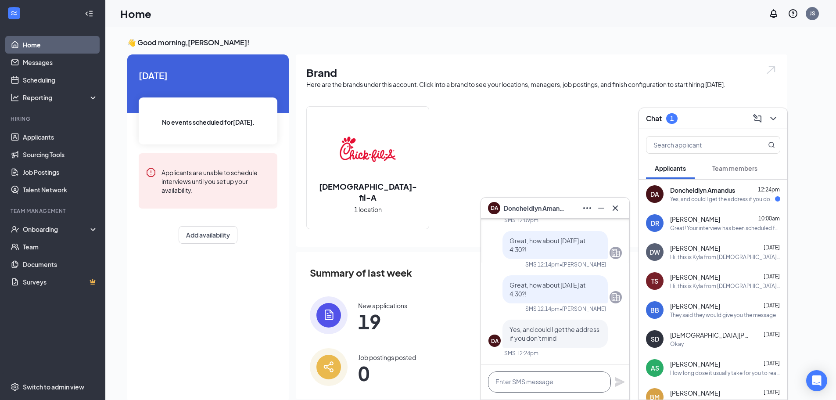
drag, startPoint x: 581, startPoint y: 373, endPoint x: 581, endPoint y: 377, distance: 4.4
click at [581, 377] on textarea at bounding box center [549, 381] width 123 height 21
paste textarea "5303 N Belt Hwy, St Joseph, MO 64506"
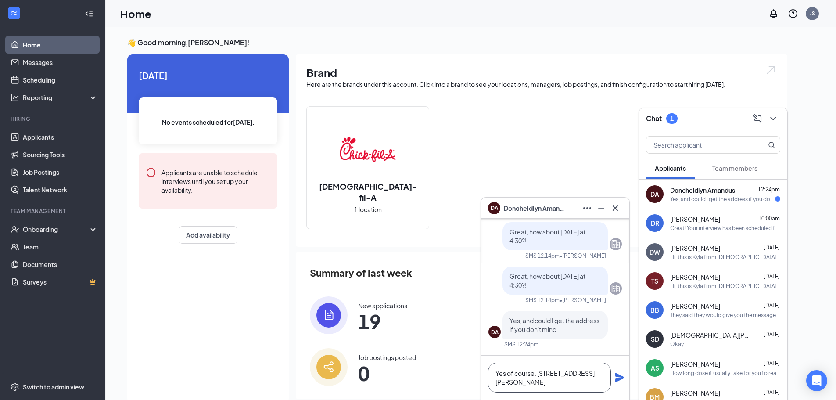
type textarea "Yes of course. 5303 N Belt Hwy, St Joseph, MO 64506"
click at [616, 382] on icon "Plane" at bounding box center [620, 378] width 10 height 10
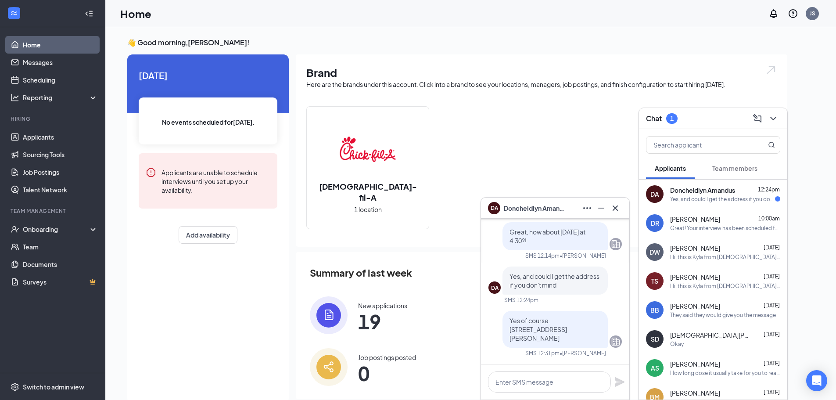
scroll to position [0, 0]
